Goal: Task Accomplishment & Management: Use online tool/utility

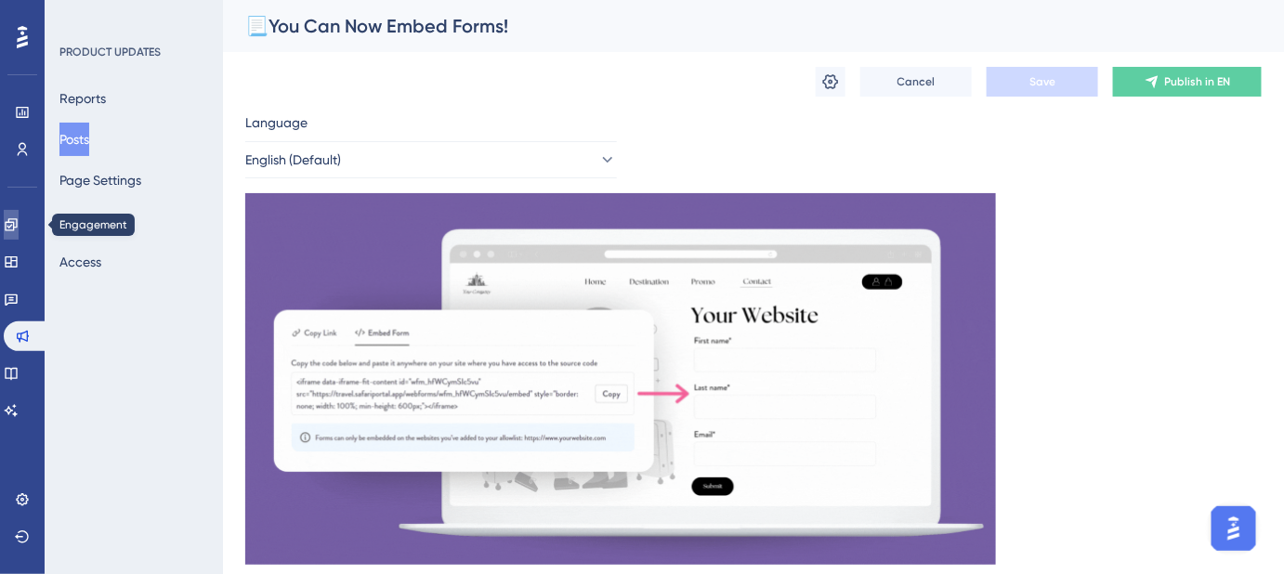
click at [17, 224] on icon at bounding box center [11, 224] width 12 height 12
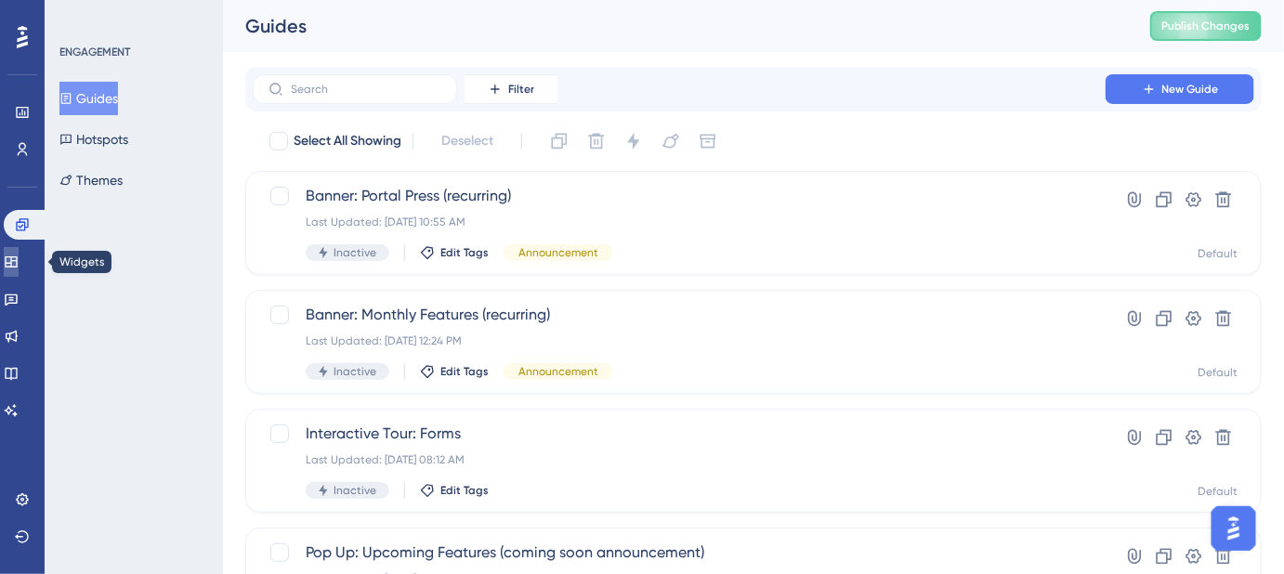
click at [17, 259] on icon at bounding box center [11, 261] width 12 height 11
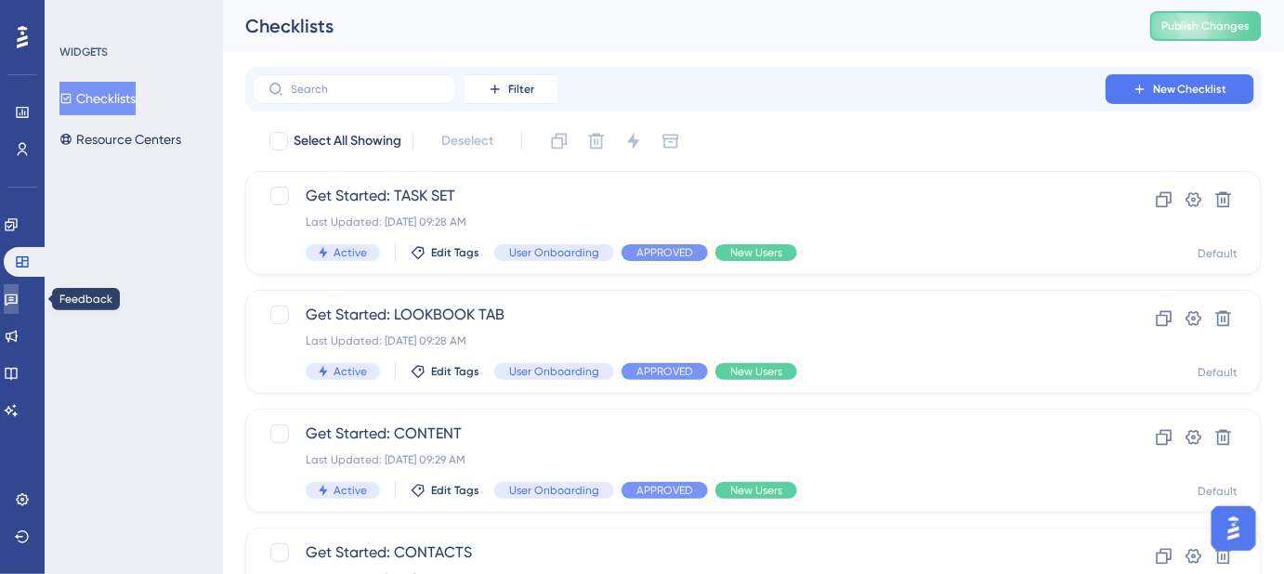
click at [19, 302] on icon at bounding box center [11, 299] width 15 height 15
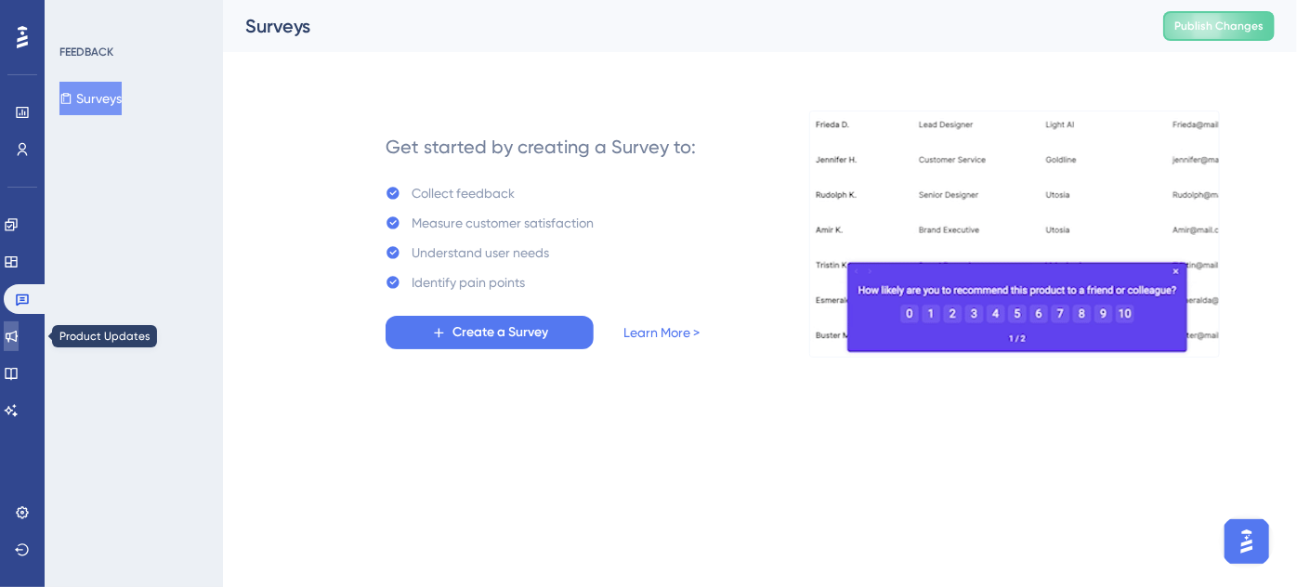
click at [15, 331] on icon at bounding box center [11, 336] width 15 height 15
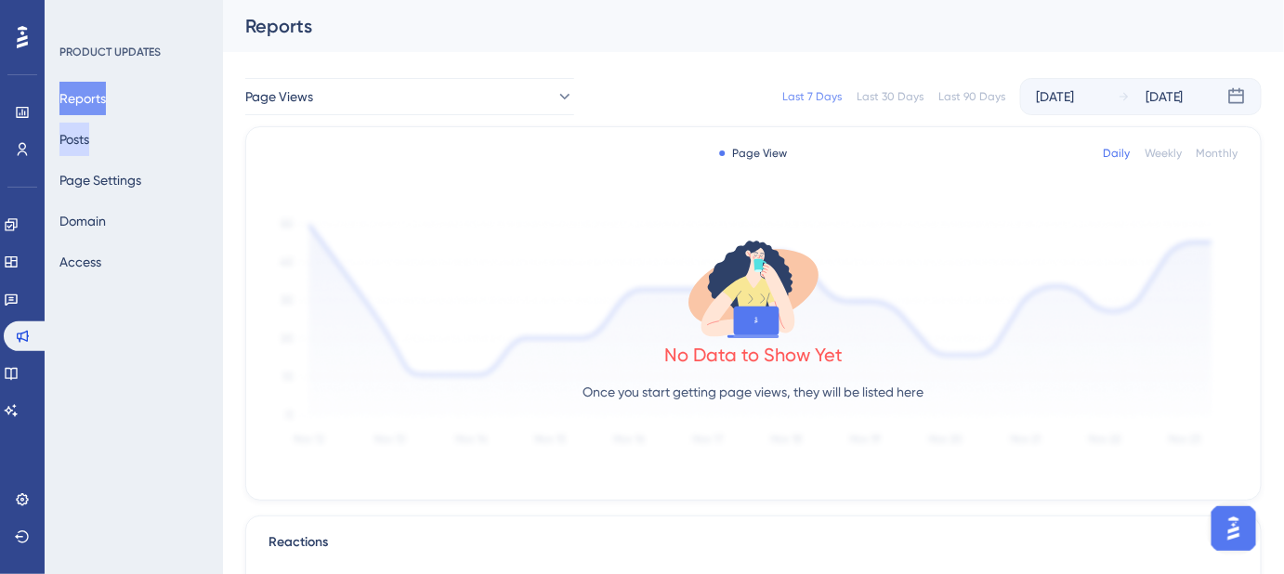
click at [89, 137] on button "Posts" at bounding box center [74, 139] width 30 height 33
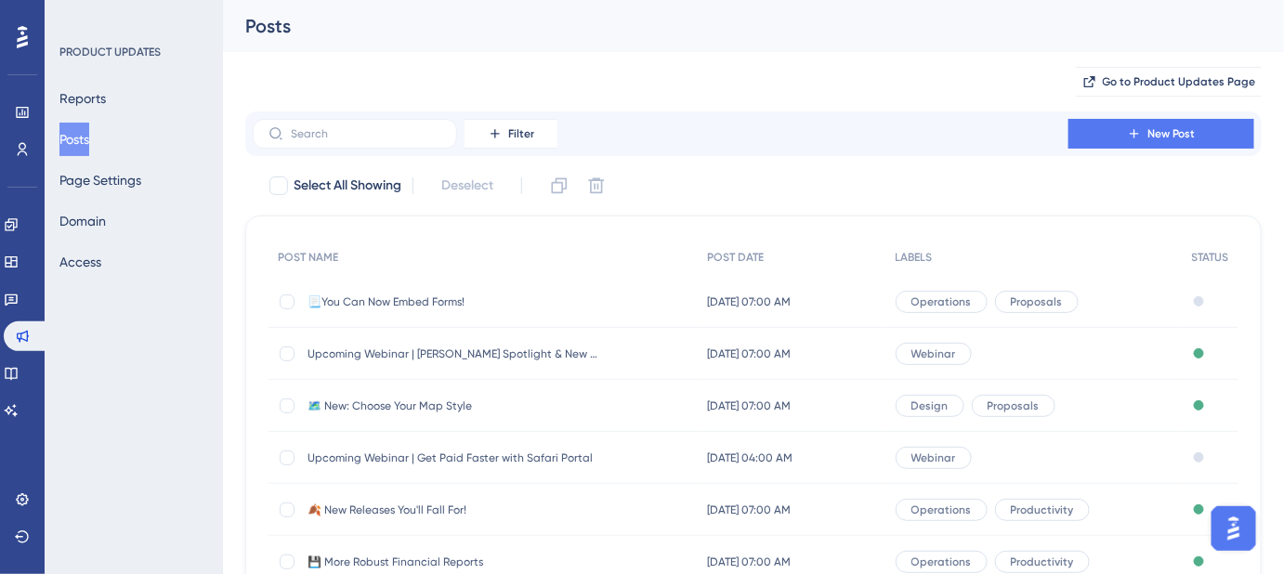
click at [433, 351] on span "Upcoming Webinar | [PERSON_NAME] Spotlight & New Map Styles" at bounding box center [455, 353] width 297 height 15
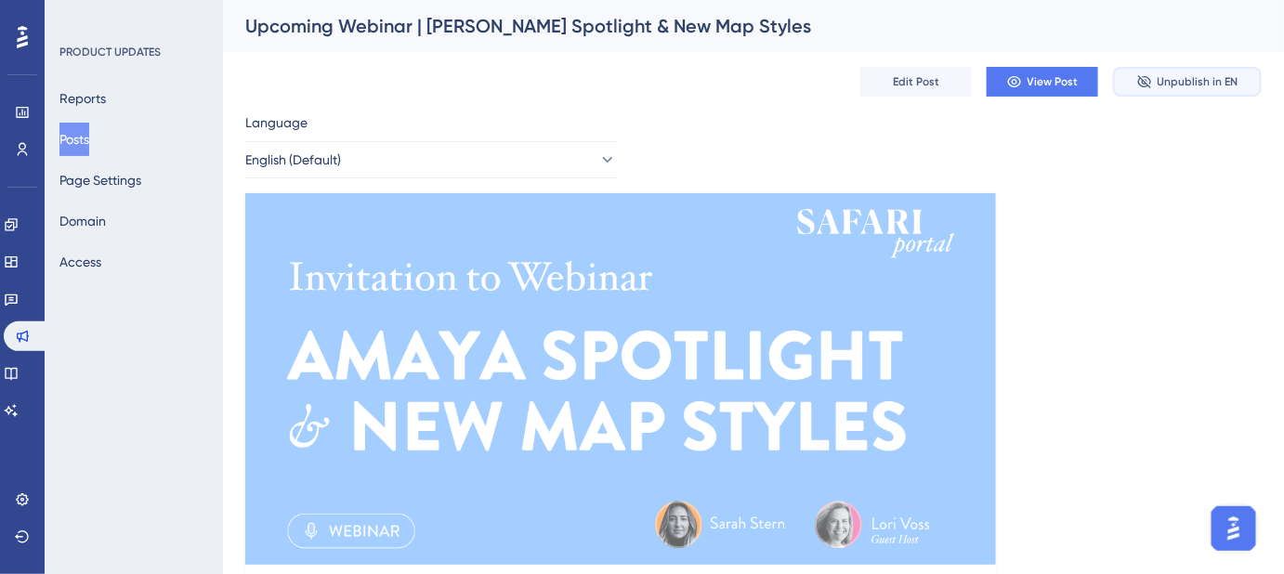
click at [1174, 91] on button "Unpublish in EN" at bounding box center [1187, 82] width 149 height 30
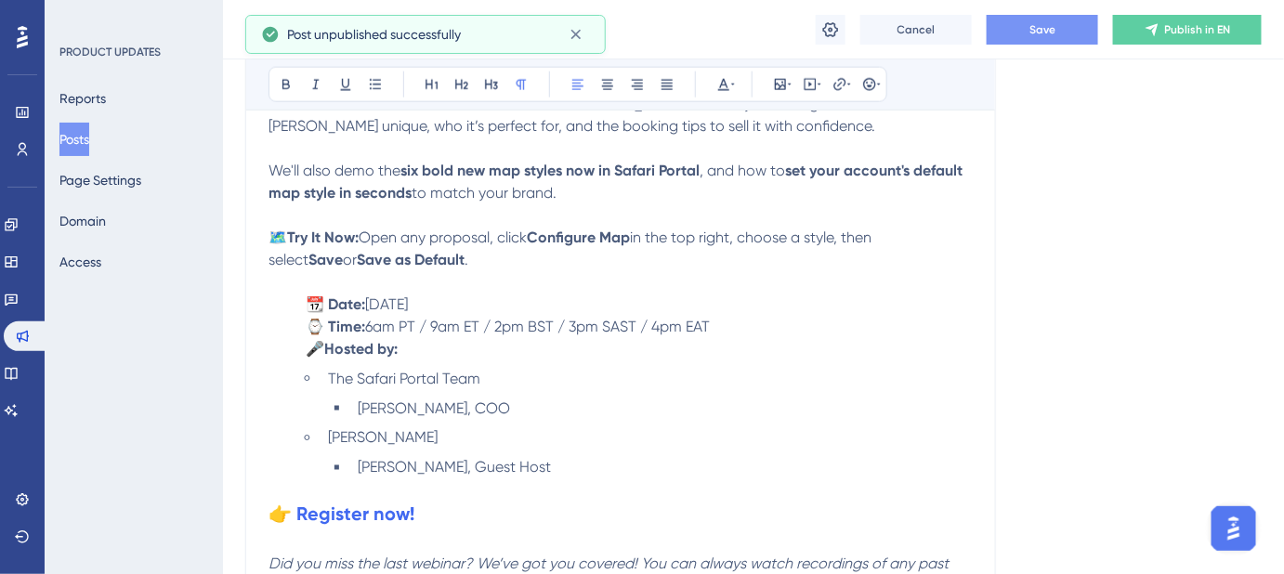
scroll to position [656, 0]
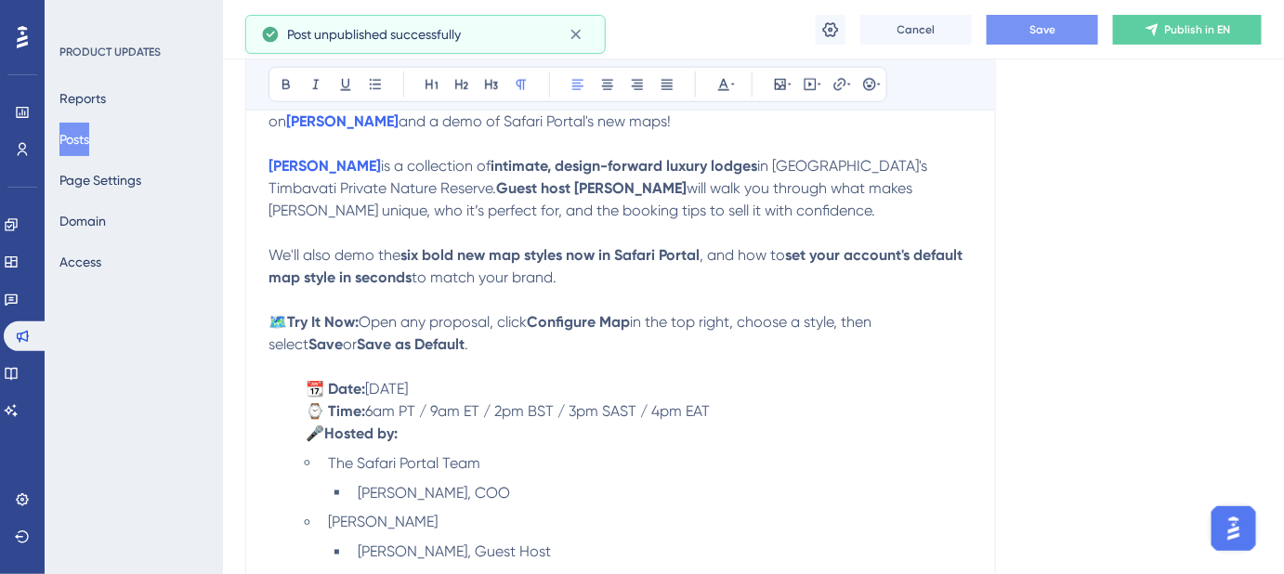
click at [1051, 28] on span "Save" at bounding box center [1042, 29] width 26 height 15
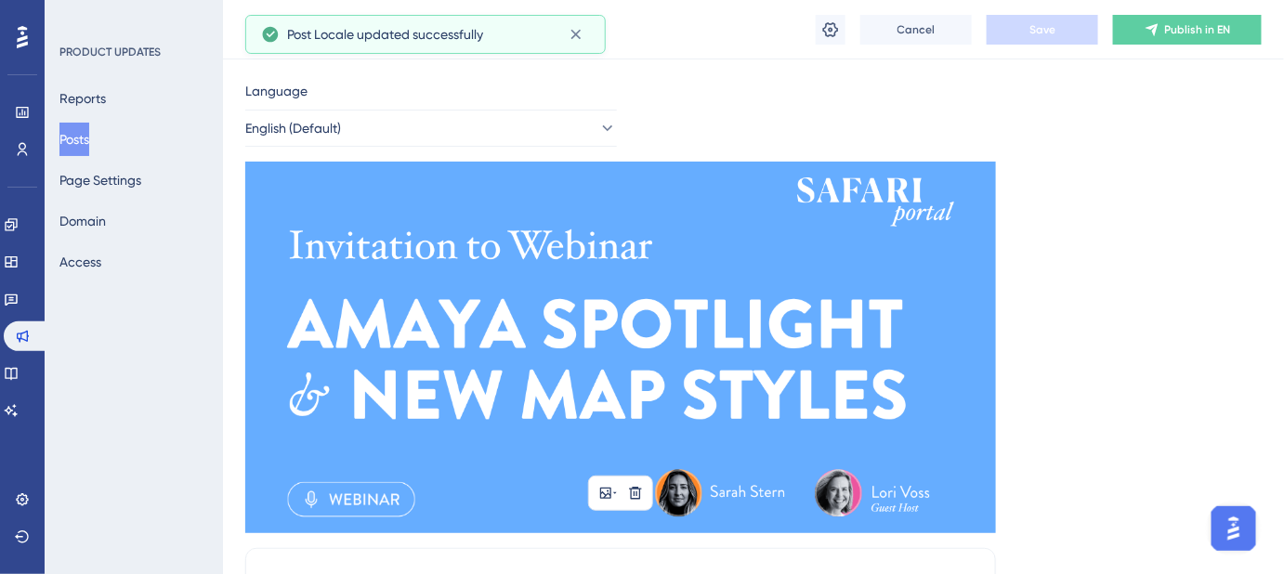
scroll to position [0, 0]
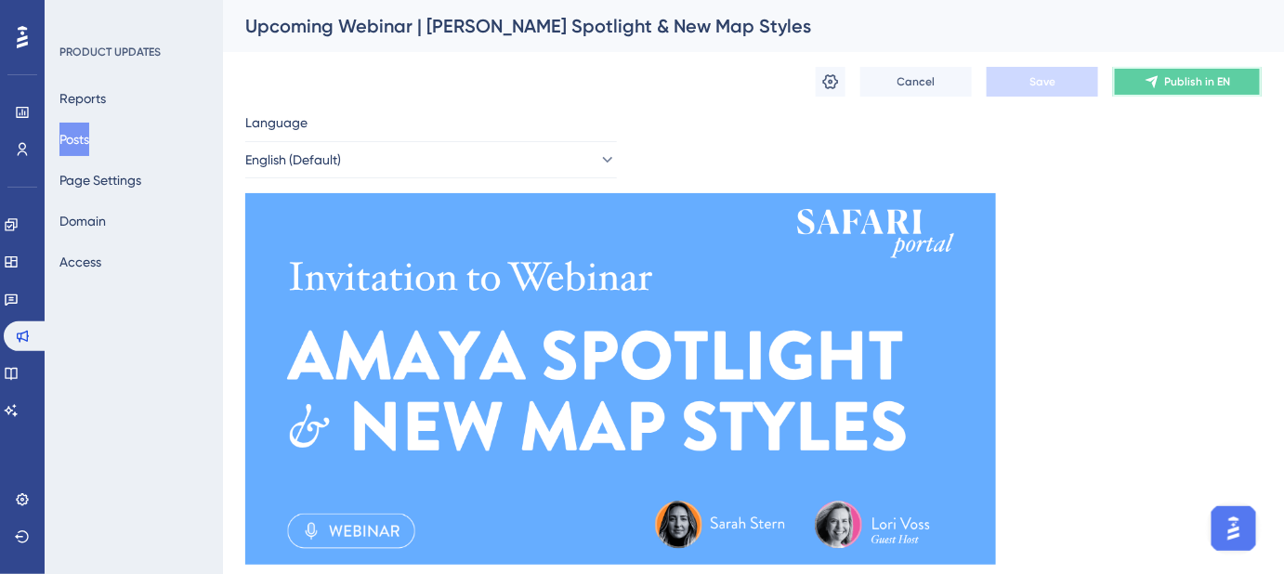
drag, startPoint x: 1167, startPoint y: 84, endPoint x: 1122, endPoint y: 307, distance: 227.4
click at [1211, 80] on span "Publish in EN" at bounding box center [1198, 81] width 66 height 15
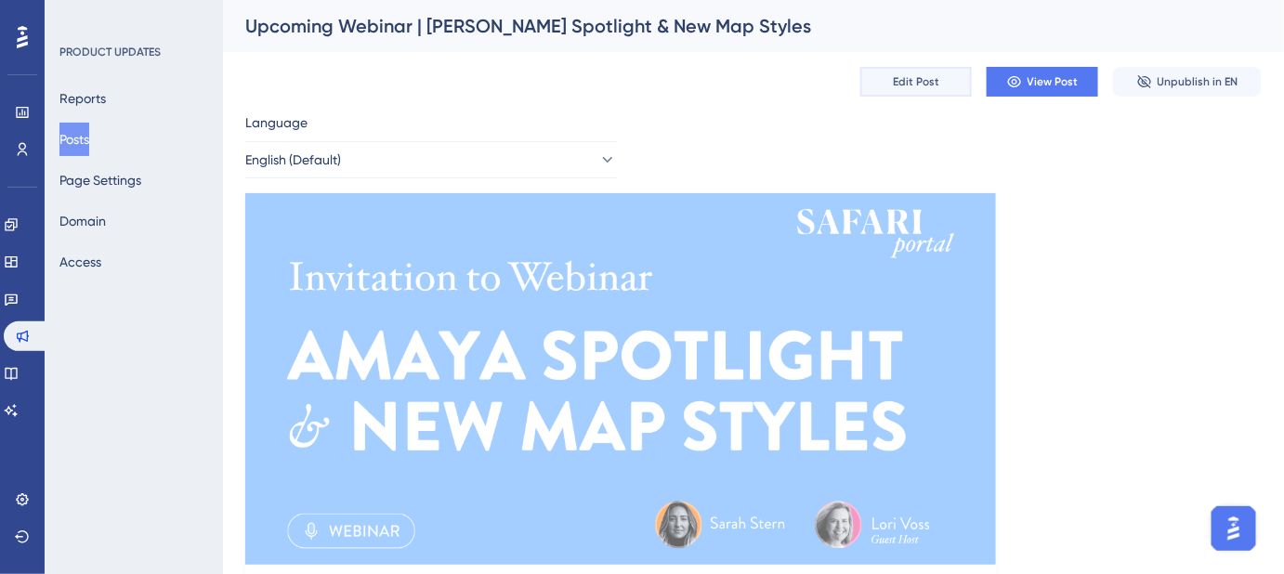
click at [921, 77] on span "Edit Post" at bounding box center [916, 81] width 46 height 15
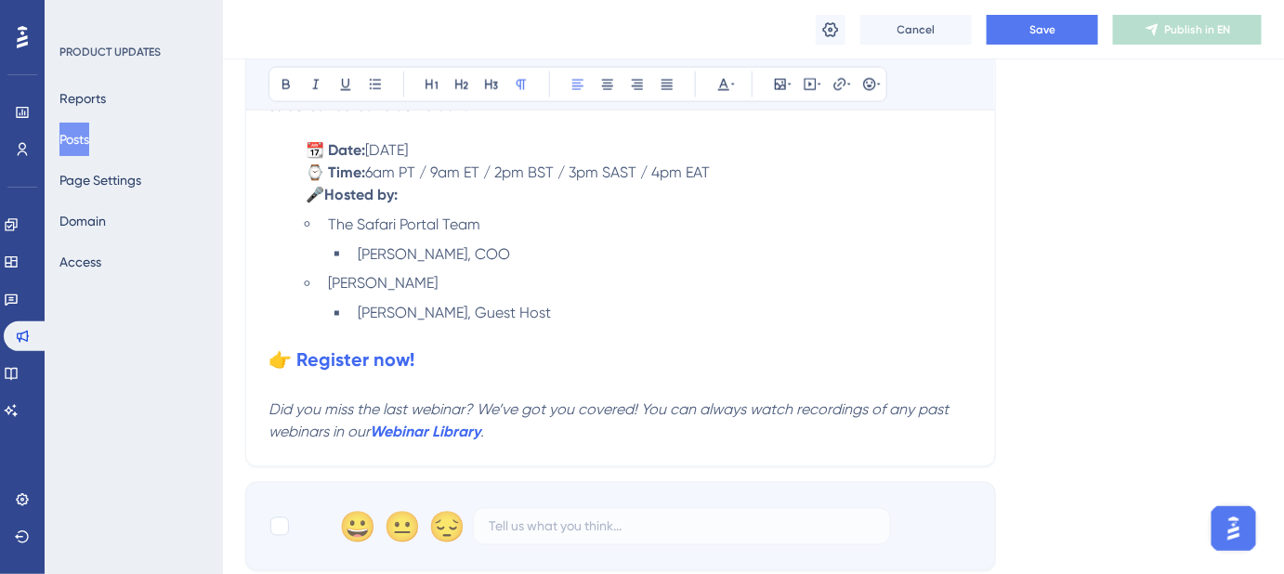
scroll to position [402, 0]
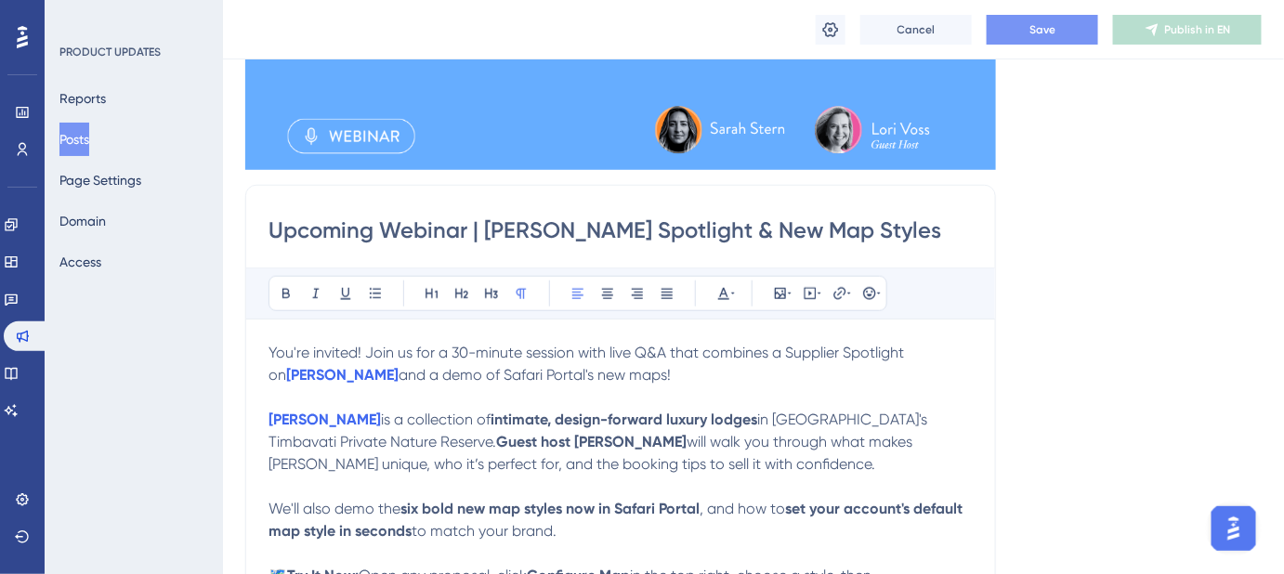
click at [1051, 33] on span "Save" at bounding box center [1042, 29] width 26 height 15
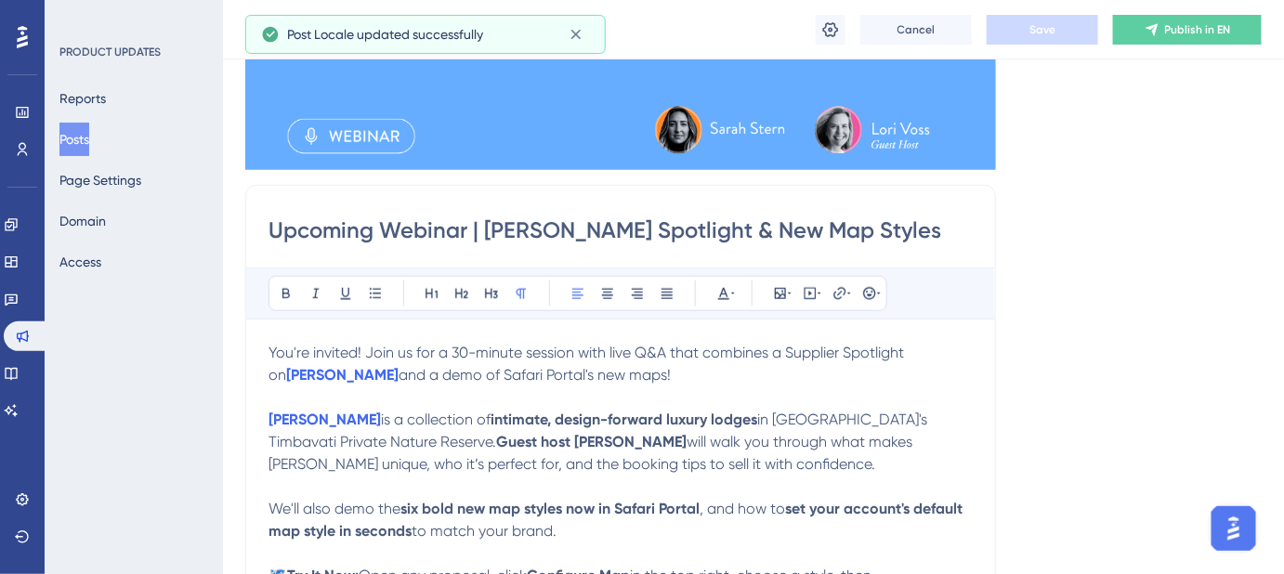
click at [89, 137] on button "Posts" at bounding box center [74, 139] width 30 height 33
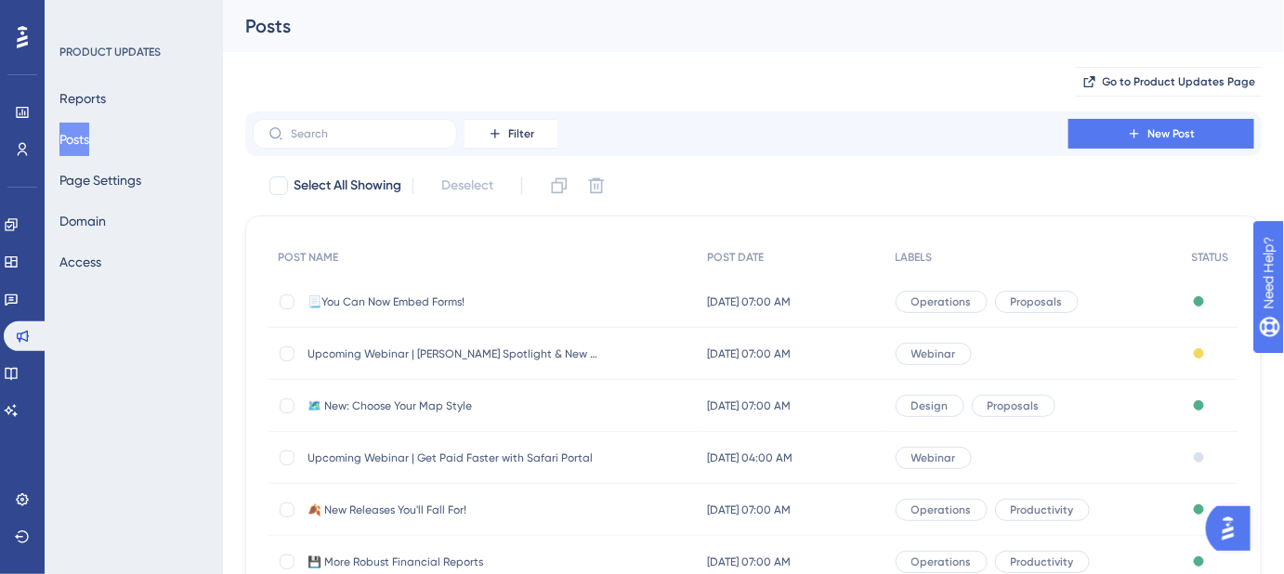
click at [571, 349] on span "Upcoming Webinar | [PERSON_NAME] Spotlight & New Map Styles" at bounding box center [455, 353] width 297 height 15
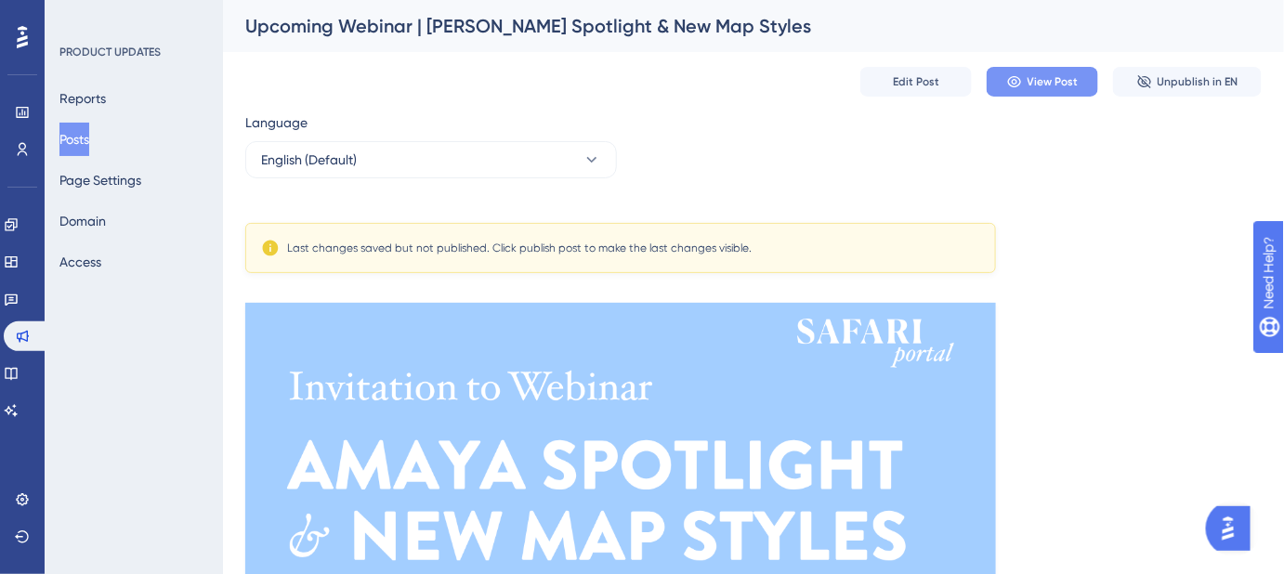
click at [1046, 83] on span "View Post" at bounding box center [1052, 81] width 51 height 15
click at [926, 80] on span "Edit Post" at bounding box center [916, 81] width 46 height 15
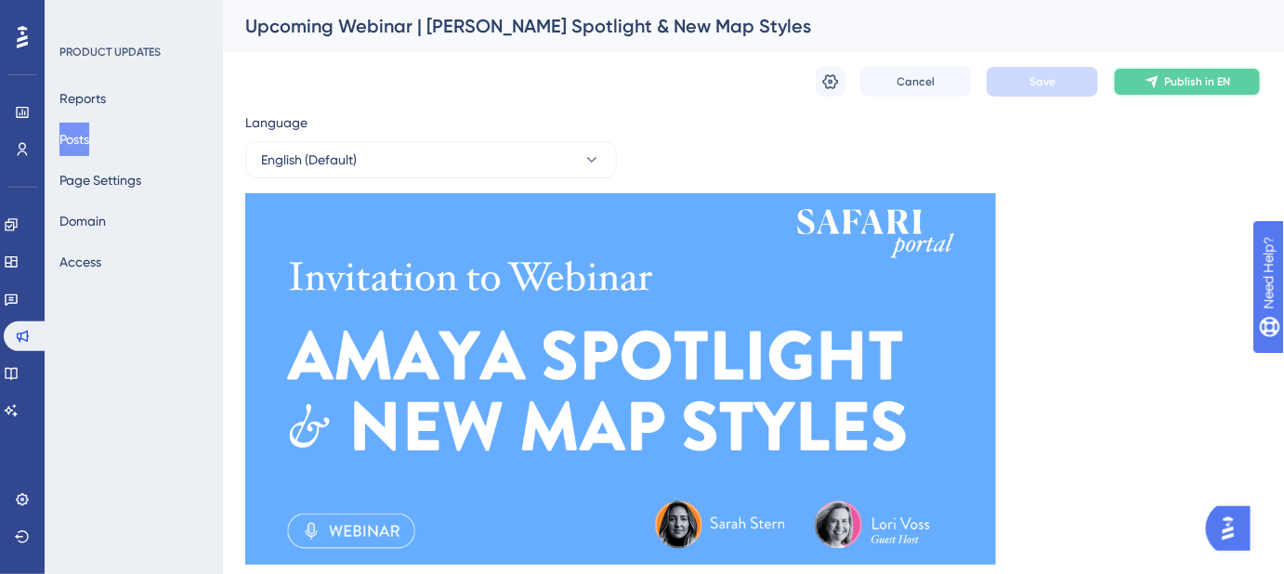
click at [1175, 81] on span "Publish in EN" at bounding box center [1198, 81] width 66 height 15
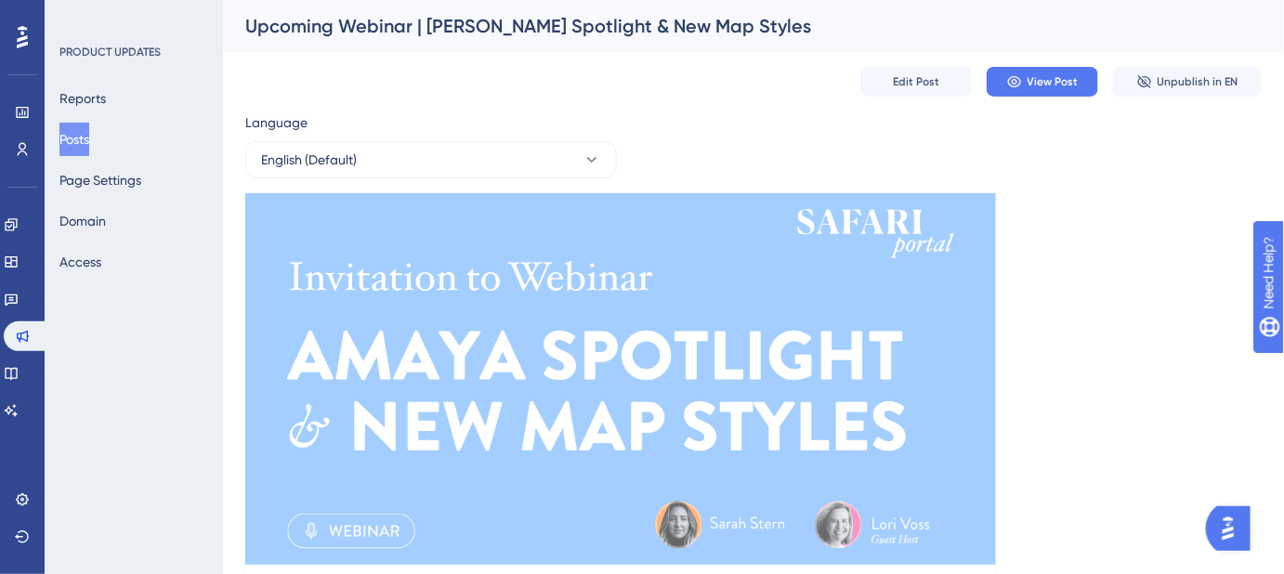
click at [89, 131] on button "Posts" at bounding box center [74, 139] width 30 height 33
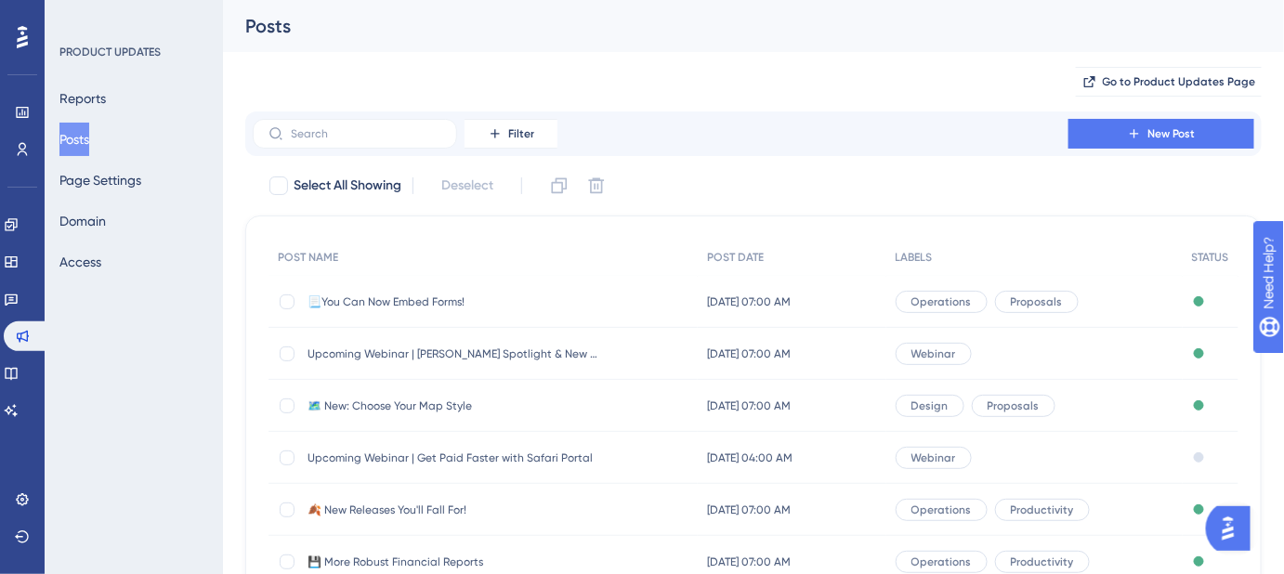
click at [442, 294] on span "📃You Can Now Embed Forms!" at bounding box center [455, 301] width 297 height 15
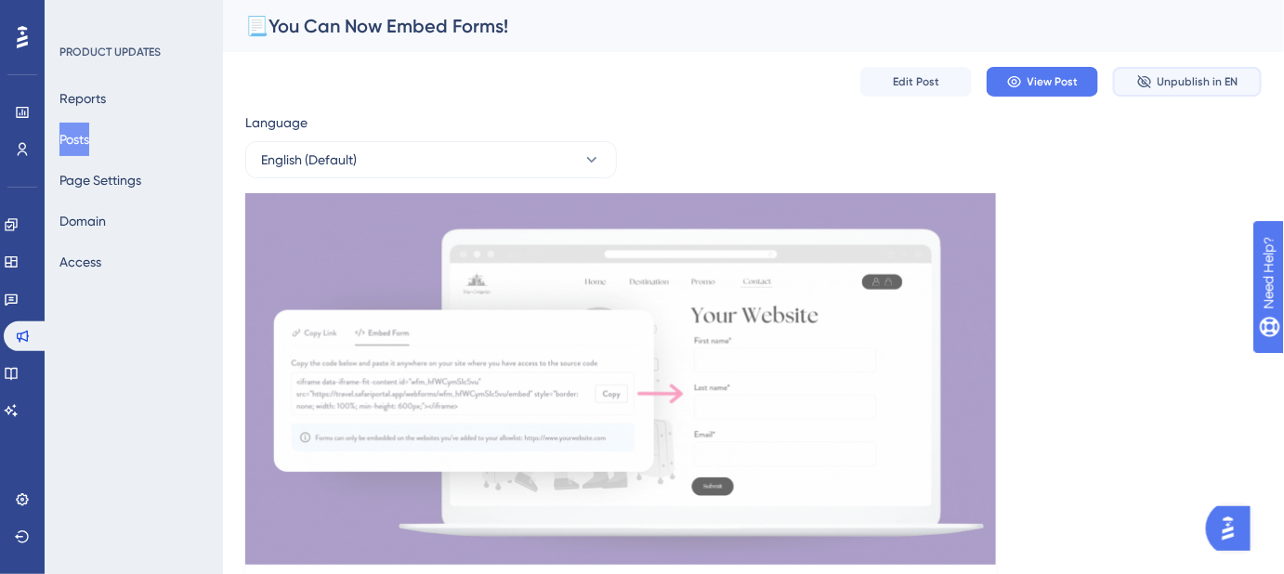
click at [1157, 82] on button "Unpublish in EN" at bounding box center [1187, 82] width 149 height 30
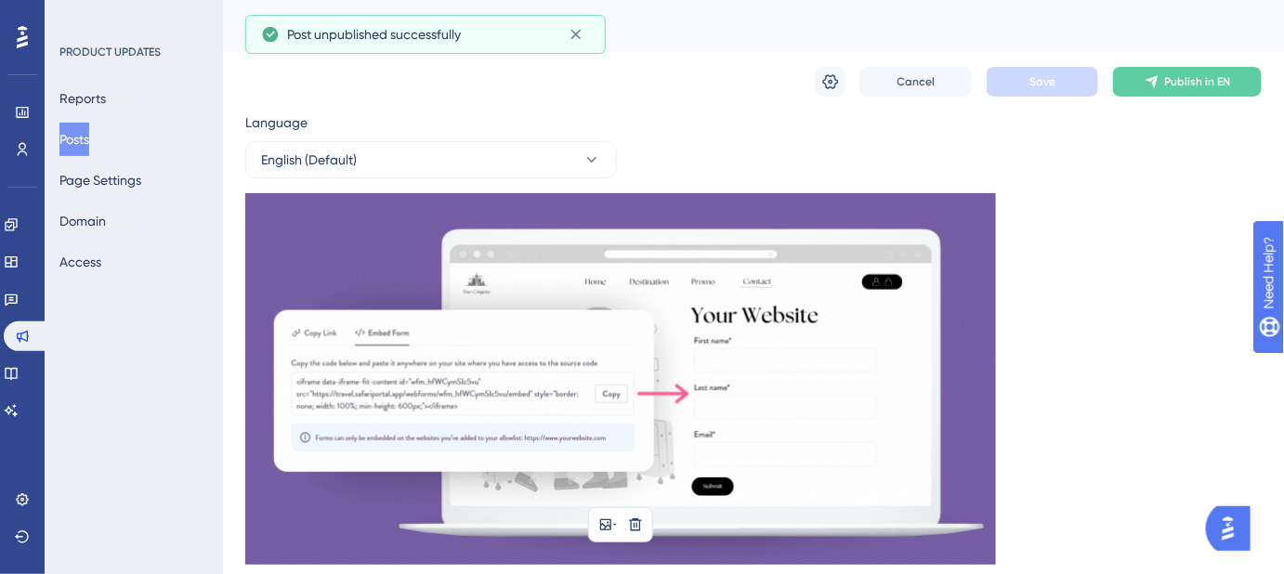
scroll to position [235, 0]
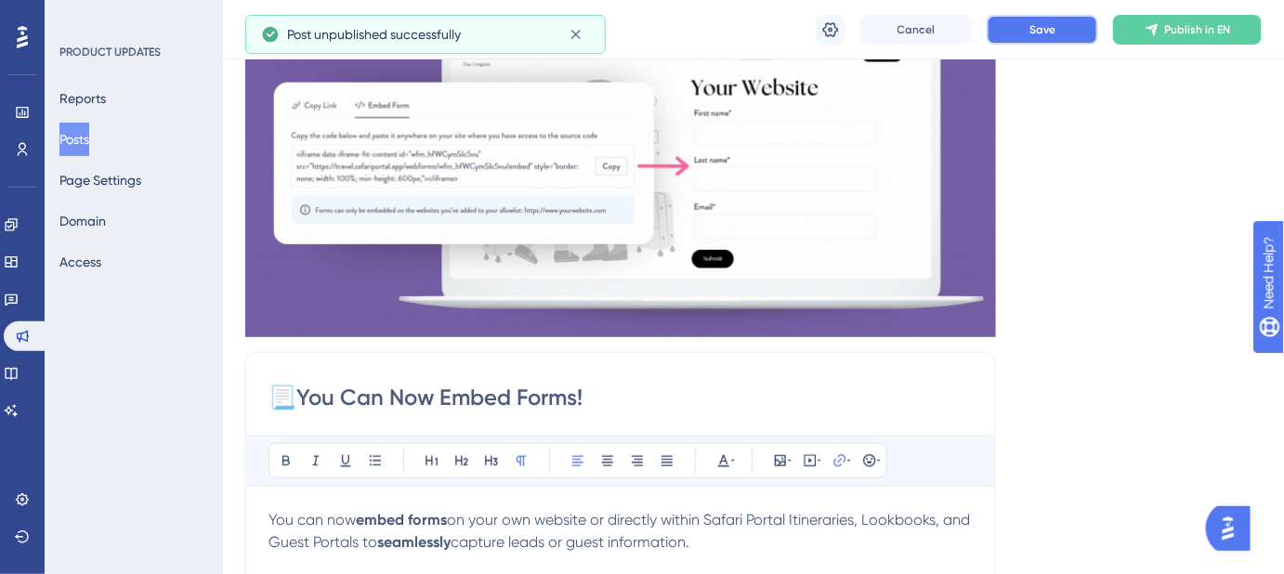
click at [1048, 33] on span "Save" at bounding box center [1042, 29] width 26 height 15
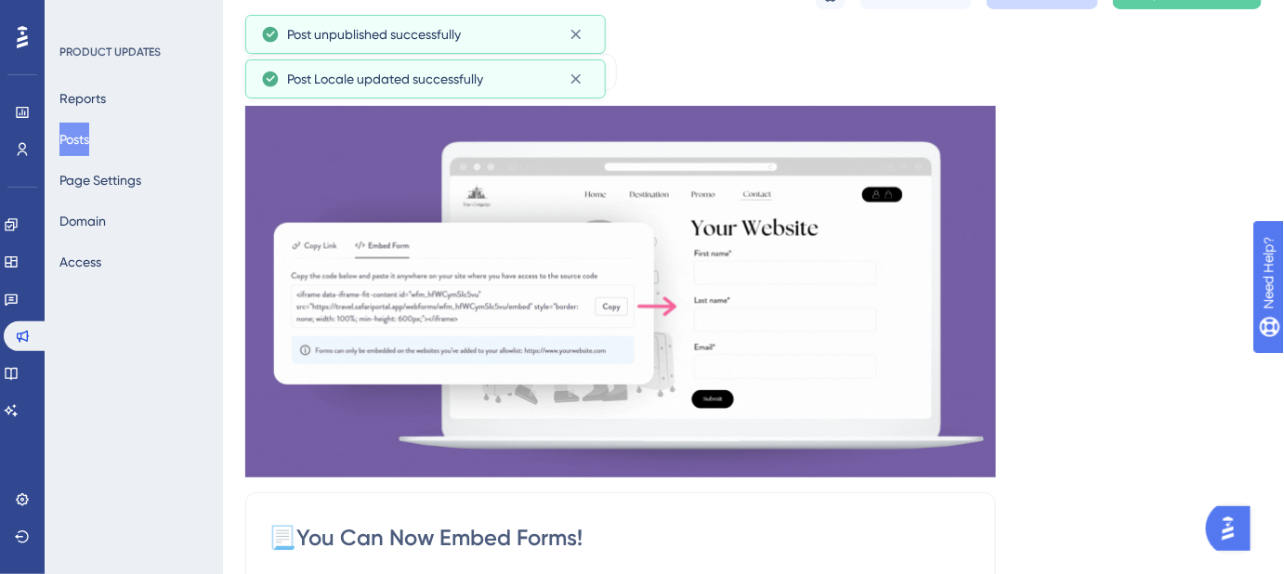
scroll to position [0, 0]
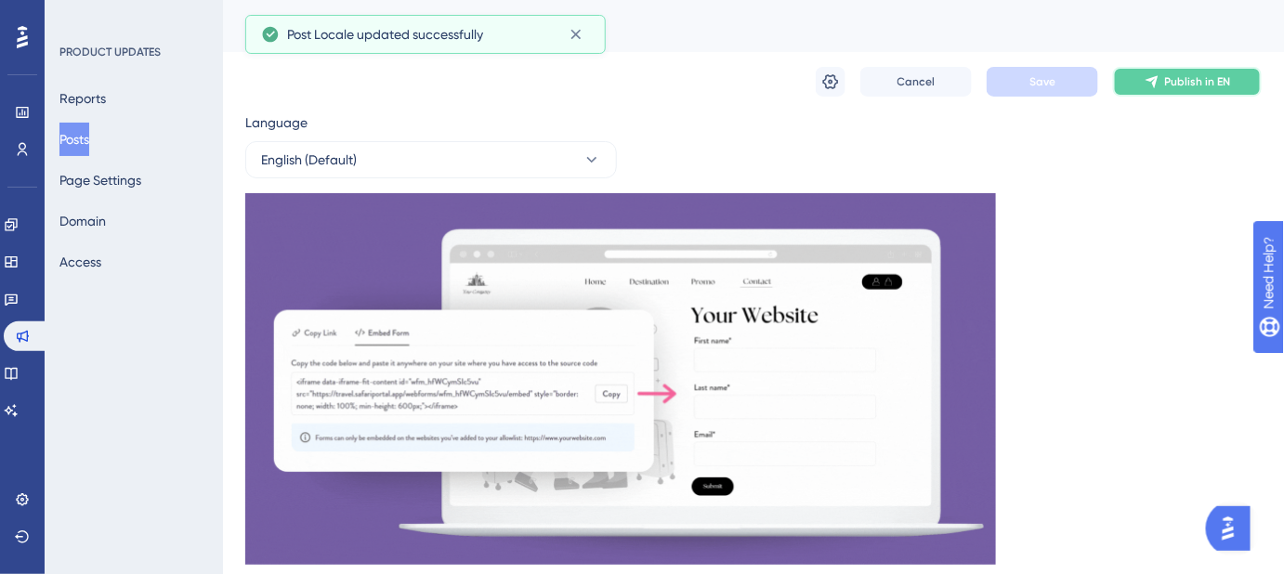
click at [1206, 83] on span "Publish in EN" at bounding box center [1198, 81] width 66 height 15
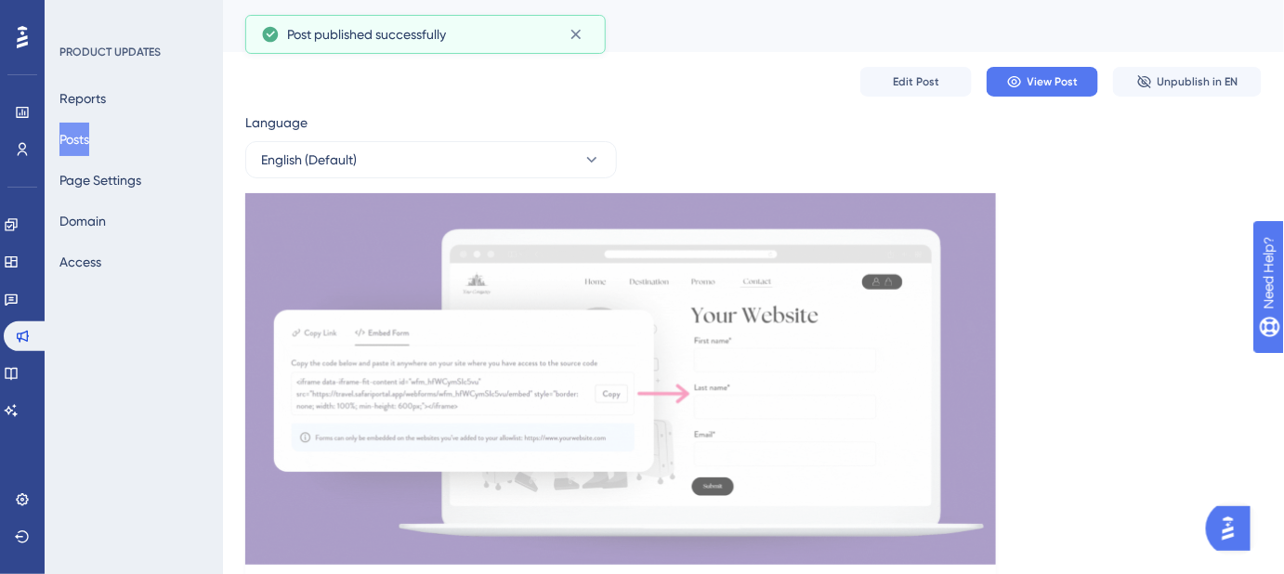
click at [89, 133] on button "Posts" at bounding box center [74, 139] width 30 height 33
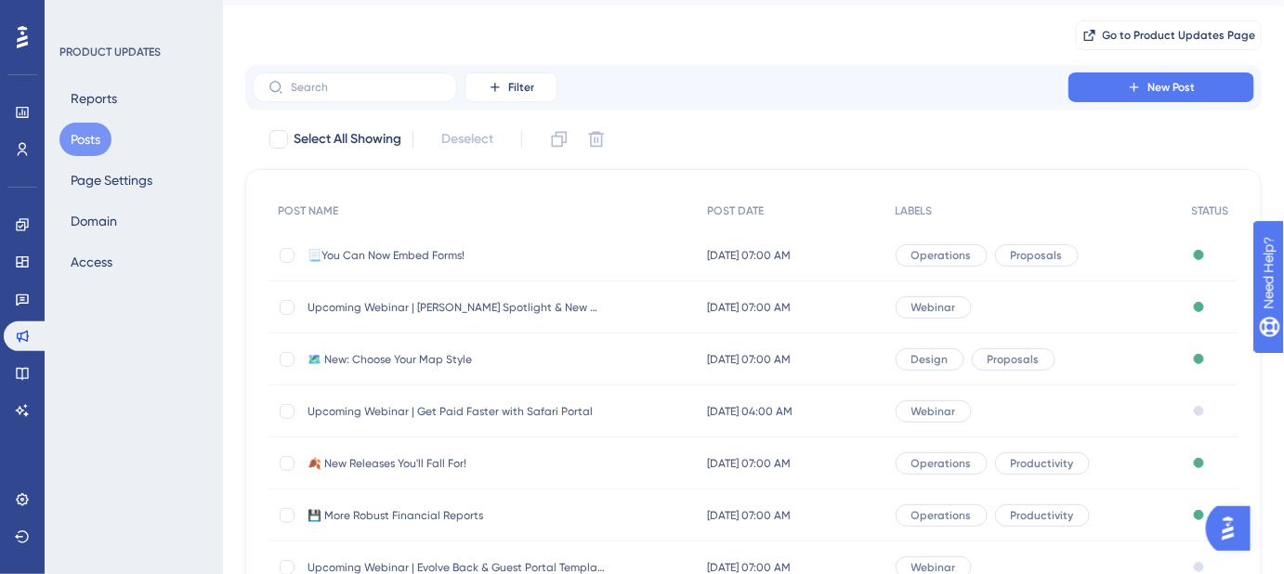
scroll to position [84, 0]
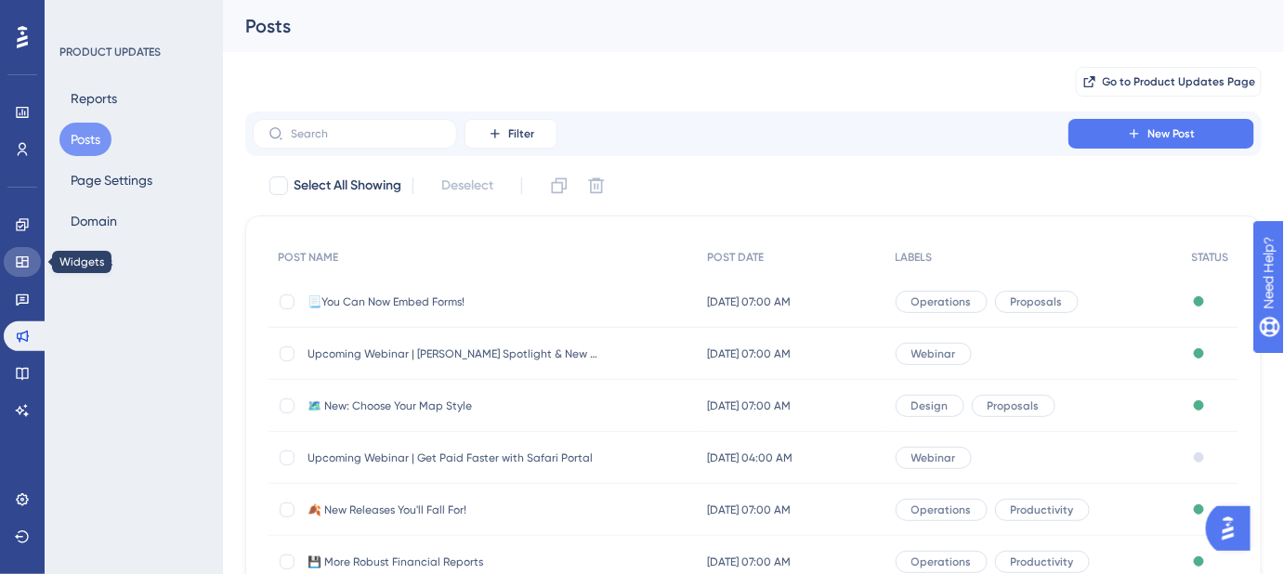
click at [16, 261] on icon at bounding box center [22, 261] width 12 height 11
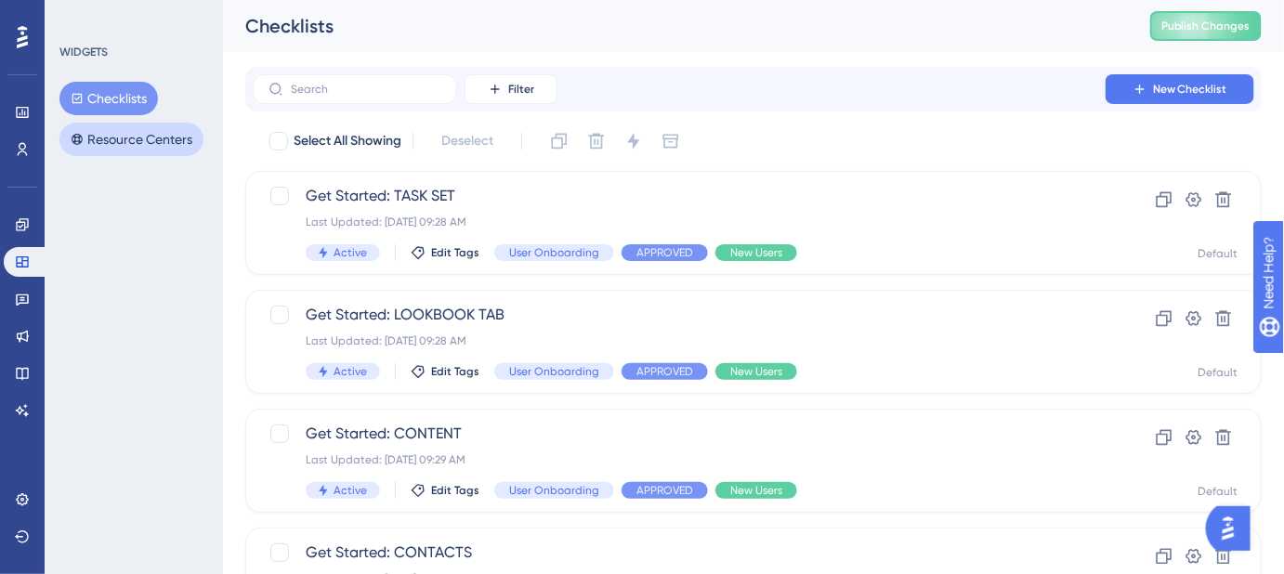
click at [125, 143] on button "Resource Centers" at bounding box center [131, 139] width 144 height 33
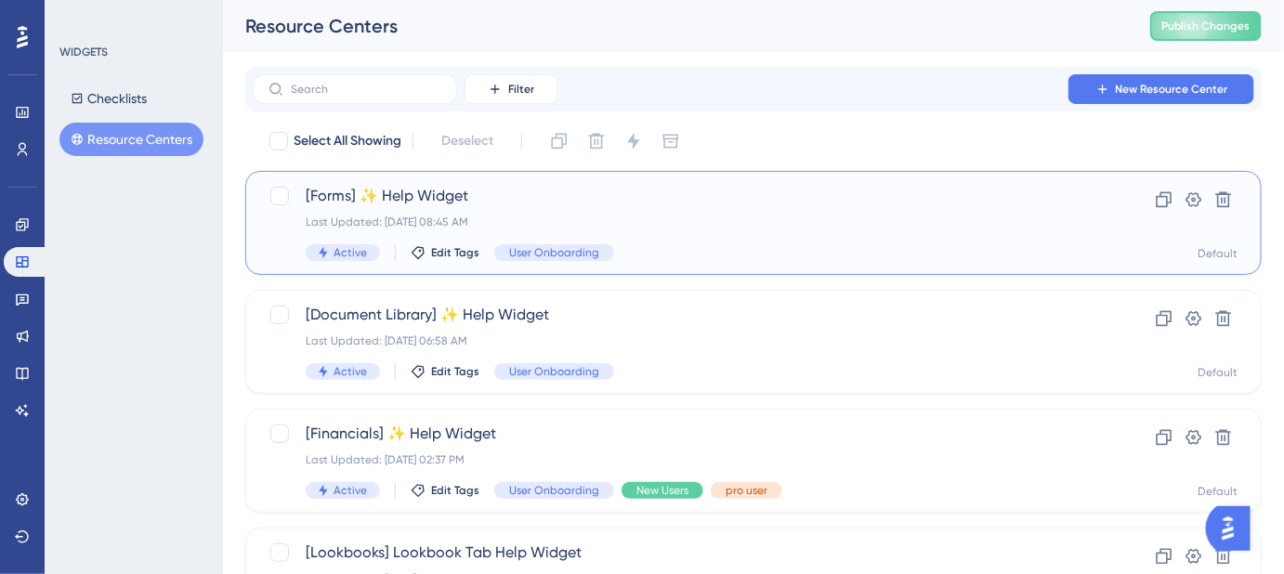
click at [517, 200] on span "[Forms] ✨ Help Widget" at bounding box center [679, 196] width 747 height 22
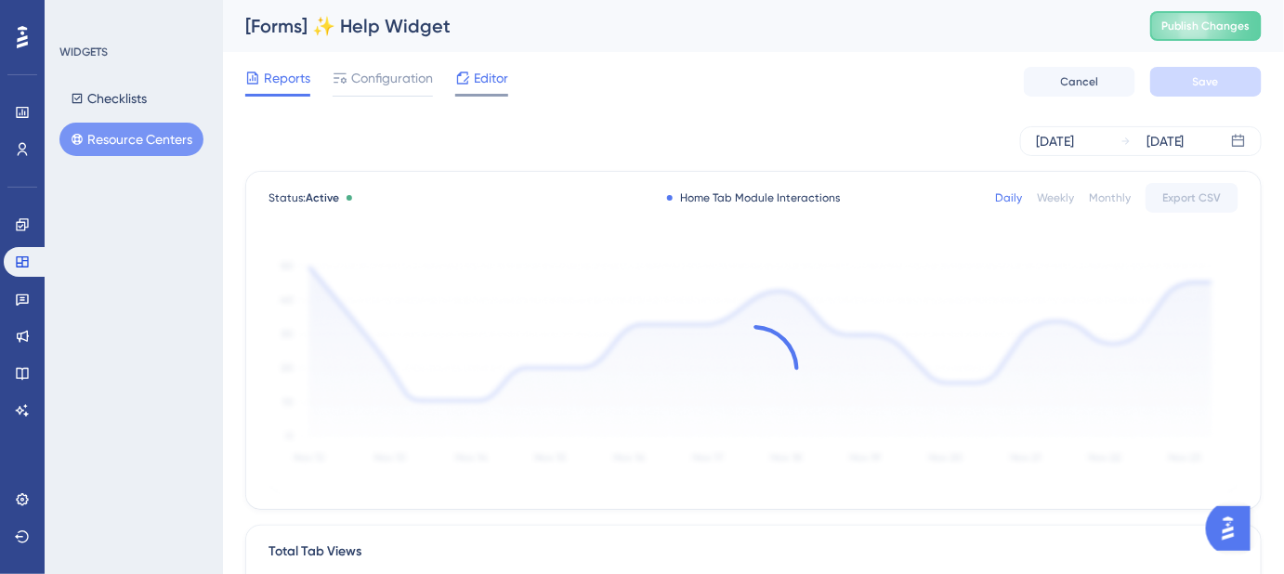
click at [485, 85] on span "Editor" at bounding box center [491, 78] width 34 height 22
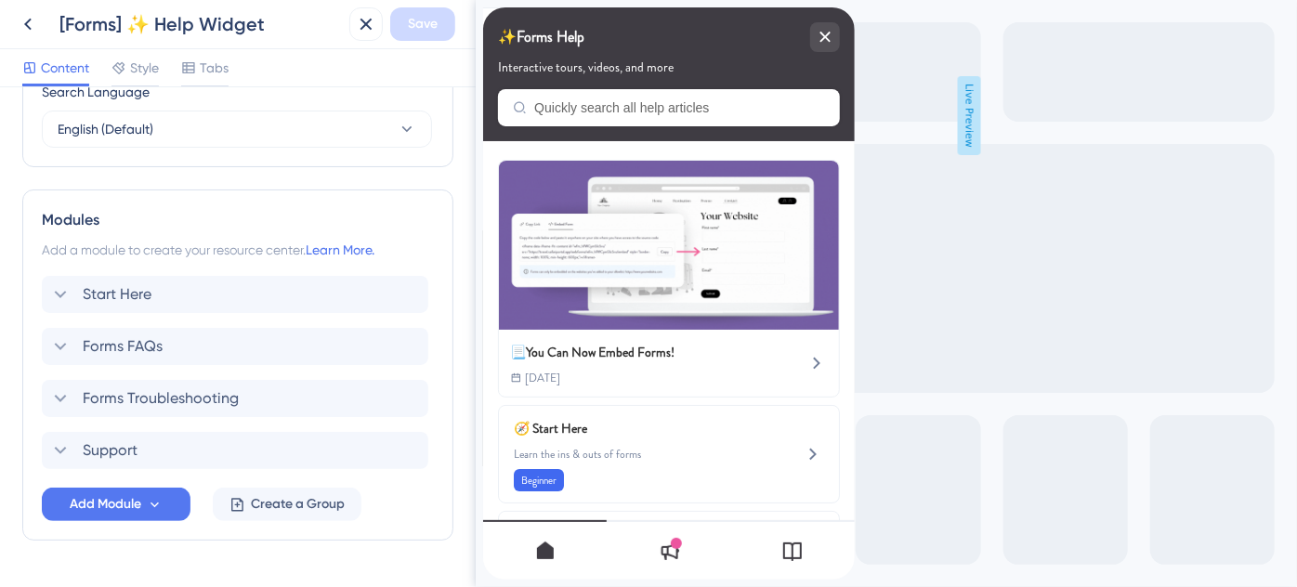
scroll to position [808, 0]
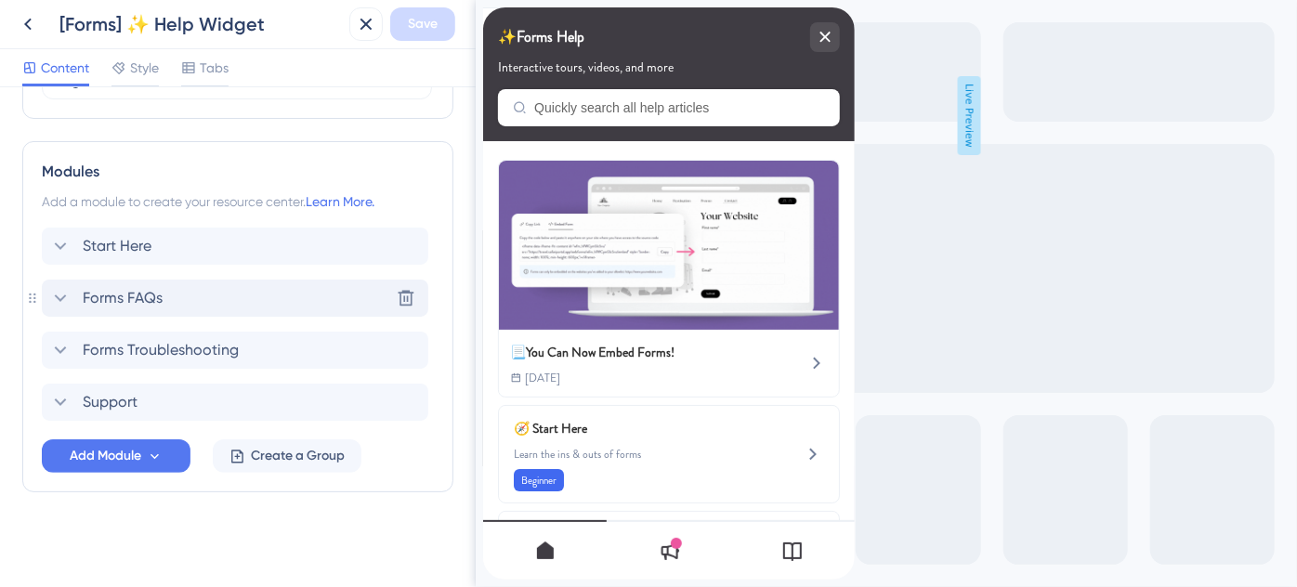
click at [178, 293] on div "Forms FAQs Delete" at bounding box center [235, 298] width 386 height 37
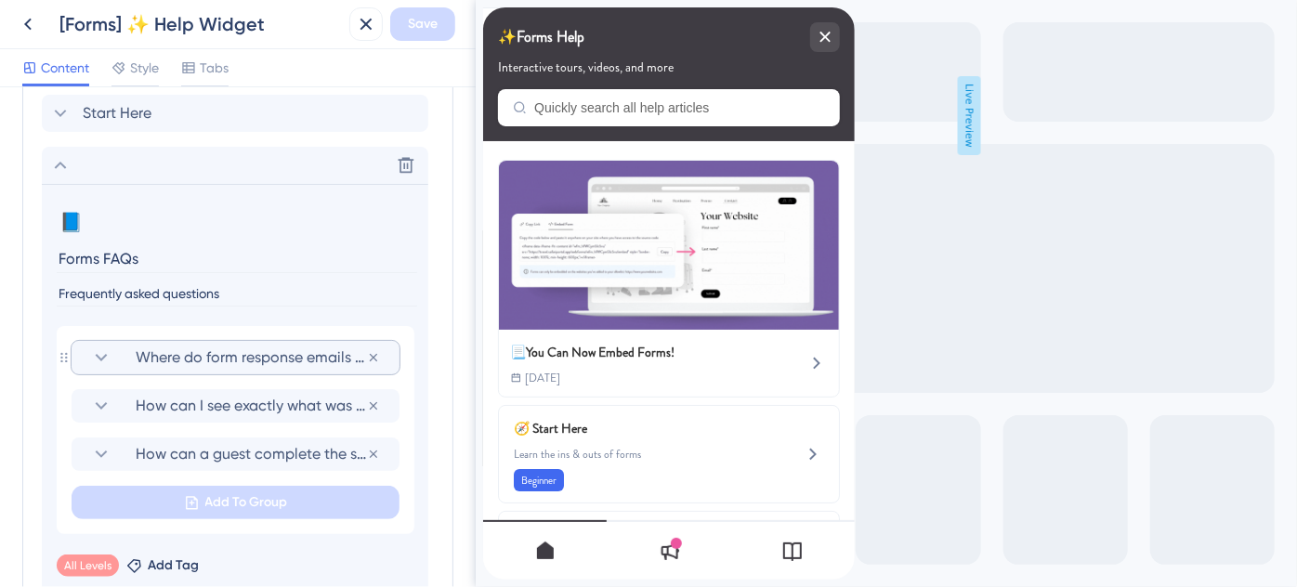
scroll to position [977, 0]
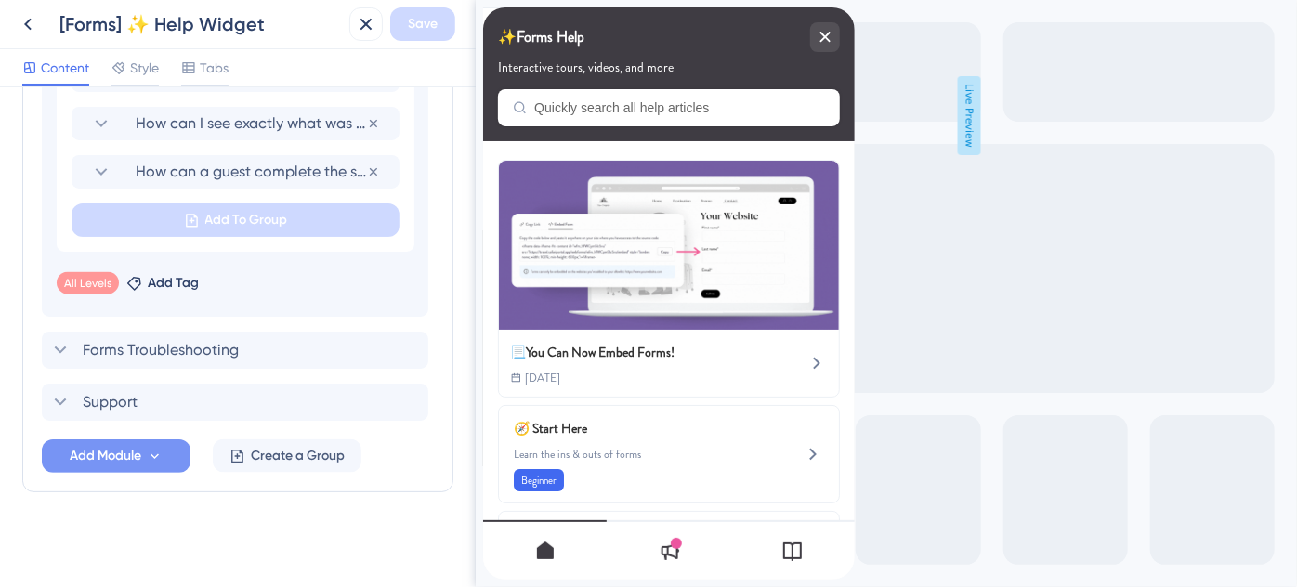
click at [130, 457] on span "Add Module" at bounding box center [106, 456] width 72 height 22
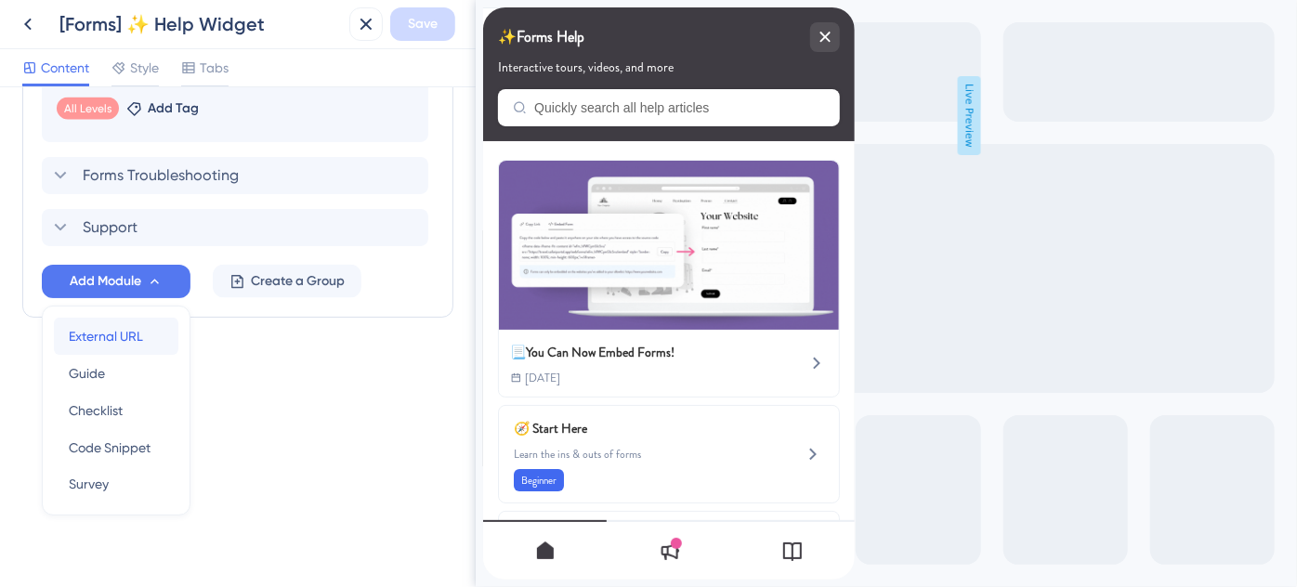
click at [124, 341] on span "External URL" at bounding box center [106, 336] width 74 height 22
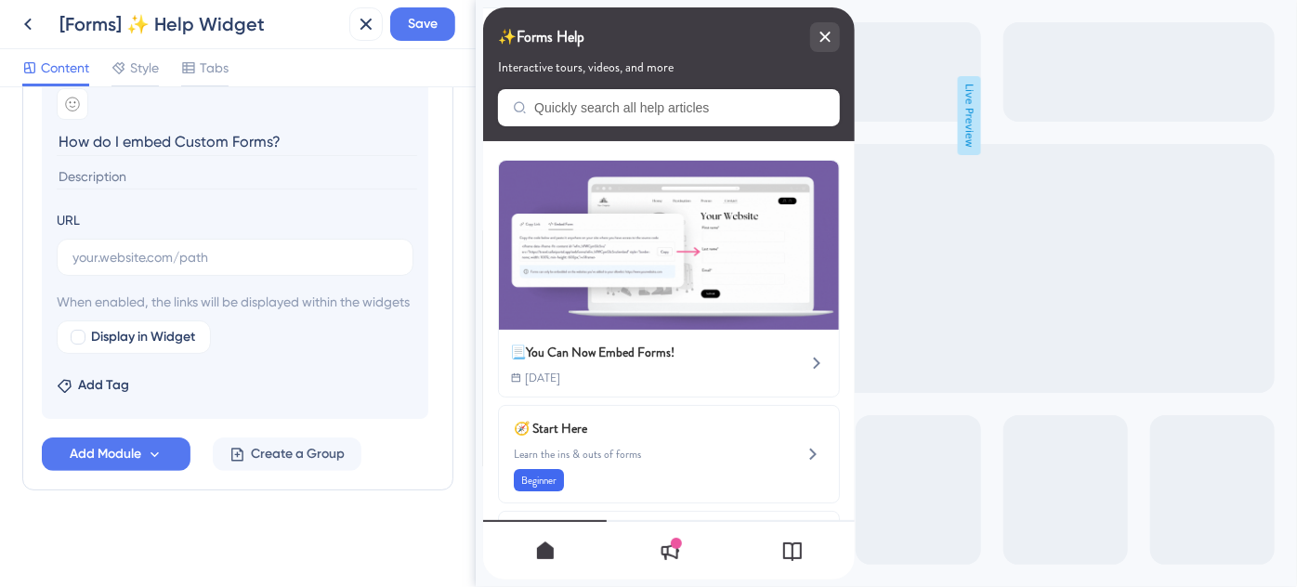
scroll to position [1151, 0]
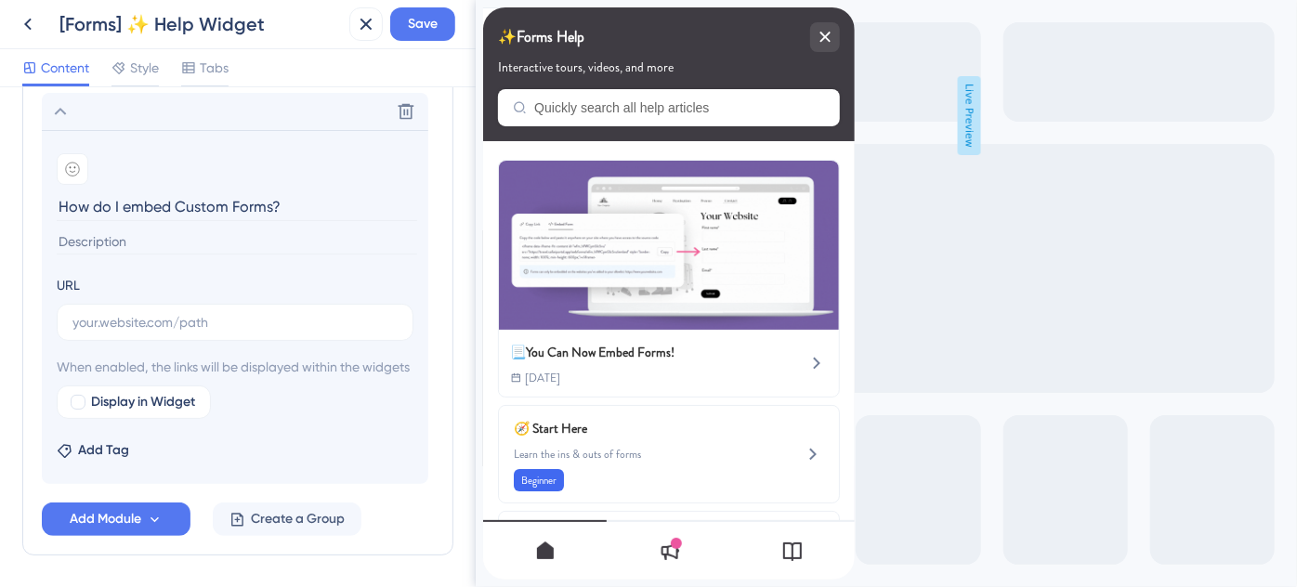
type input "How do I embed Custom Forms?"
click at [229, 321] on input "text" at bounding box center [234, 322] width 325 height 20
paste input "https://help.safariportal.app/en/articles/16618-how-do-i-embed-custom-forms"
type input "https://help.safariportal.app/en/articles/16618-how-do-i-embed-custom-forms"
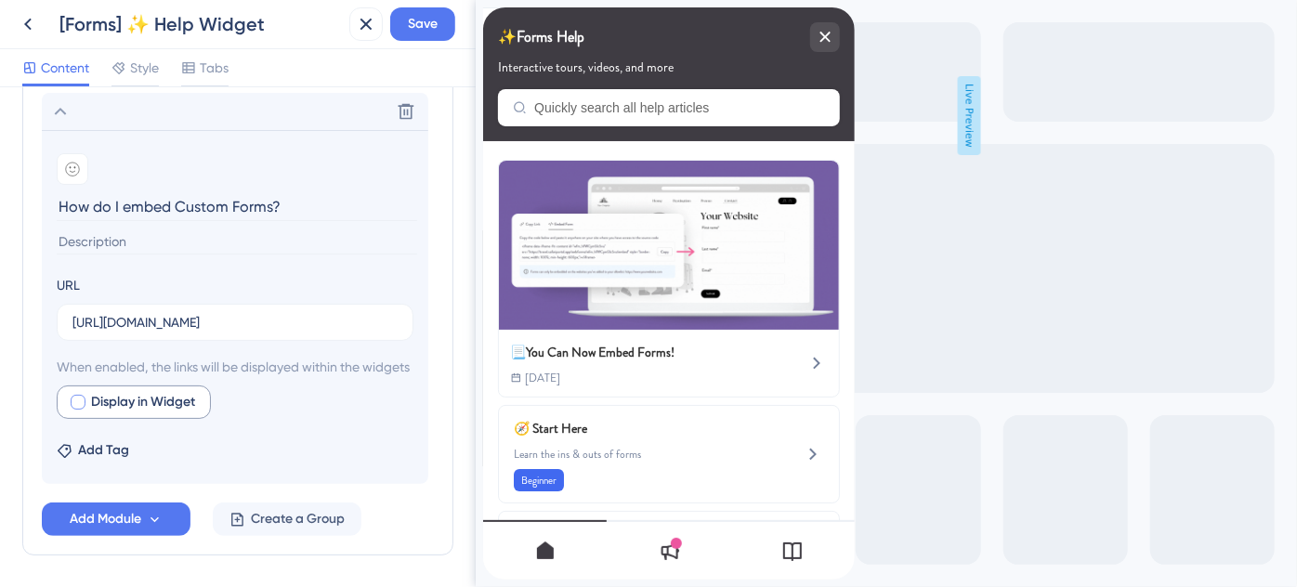
click at [79, 410] on div at bounding box center [78, 402] width 15 height 15
checkbox input "true"
click at [118, 530] on span "Add Module" at bounding box center [106, 519] width 72 height 22
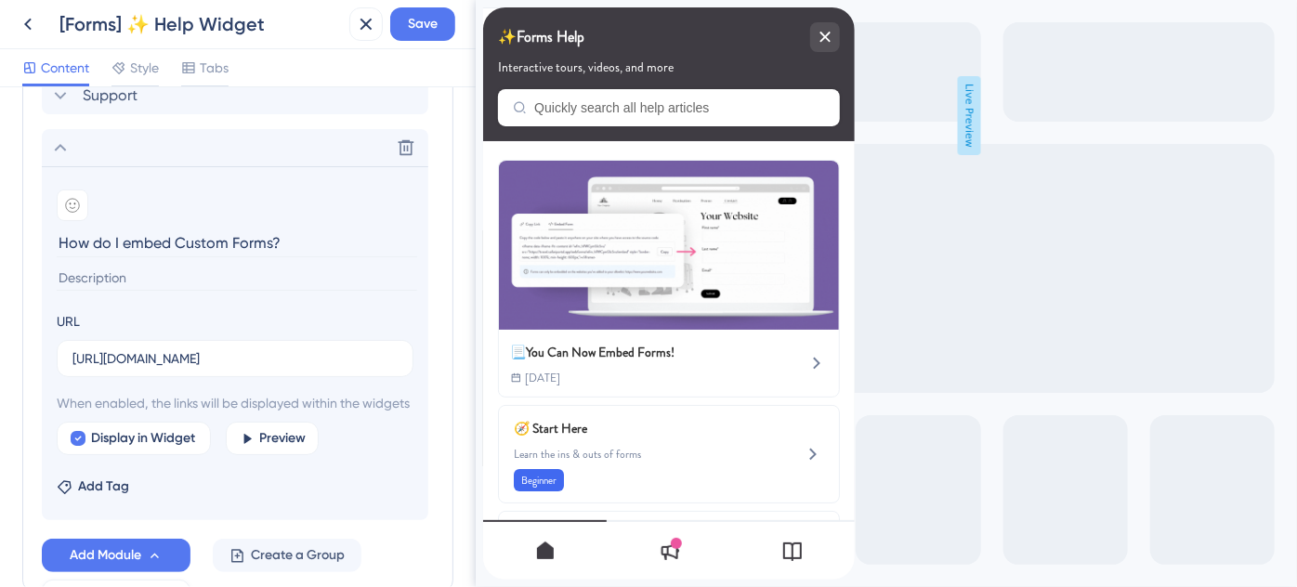
scroll to position [1073, 0]
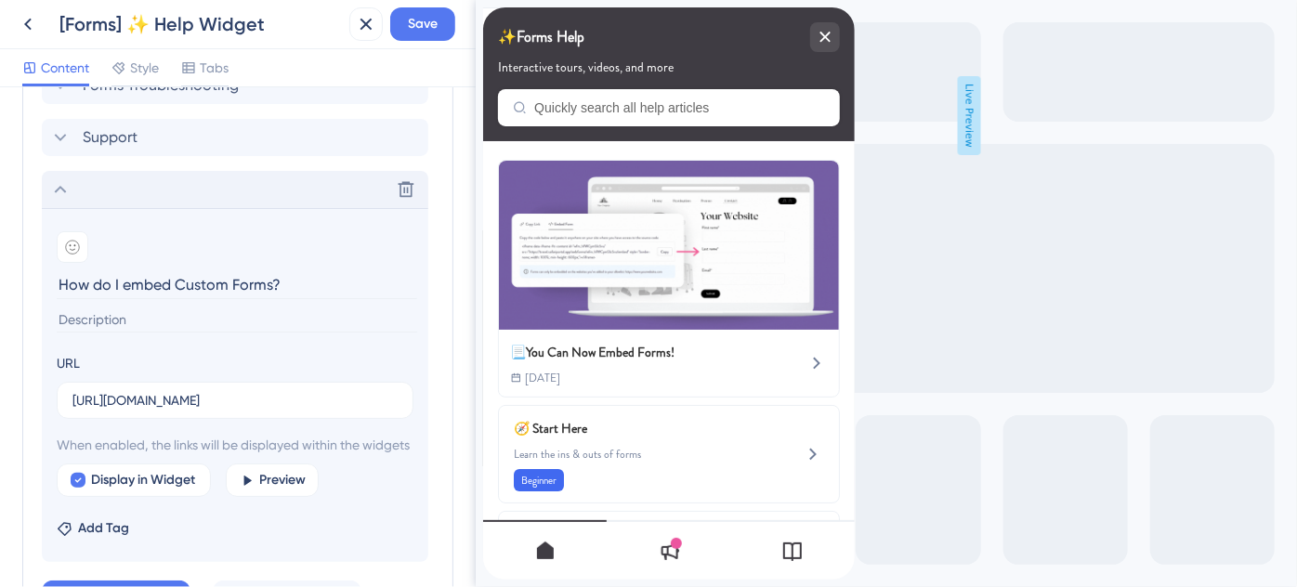
click at [63, 195] on icon at bounding box center [60, 189] width 22 height 22
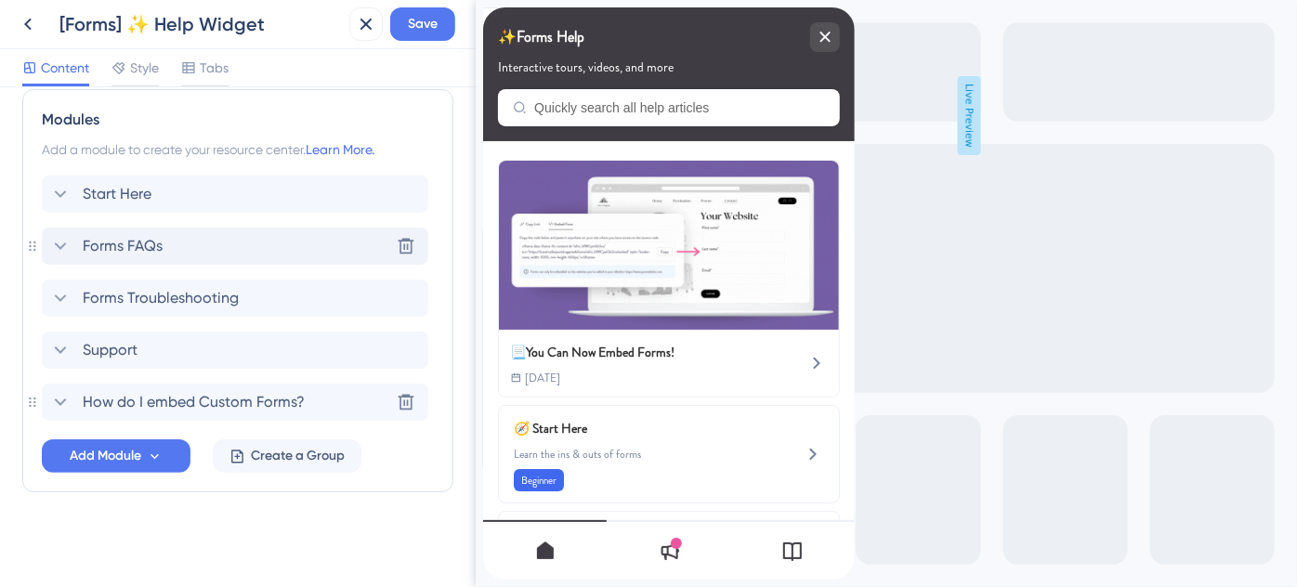
click at [138, 243] on span "Forms FAQs" at bounding box center [123, 246] width 80 height 22
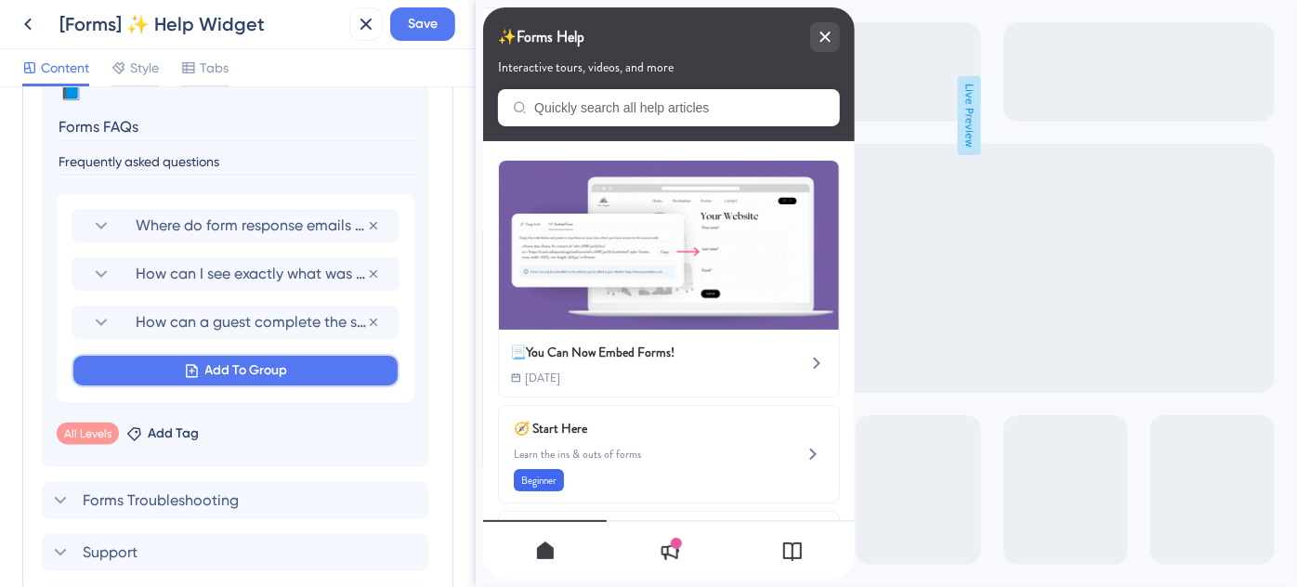
click at [220, 363] on span "Add To Group" at bounding box center [246, 370] width 83 height 22
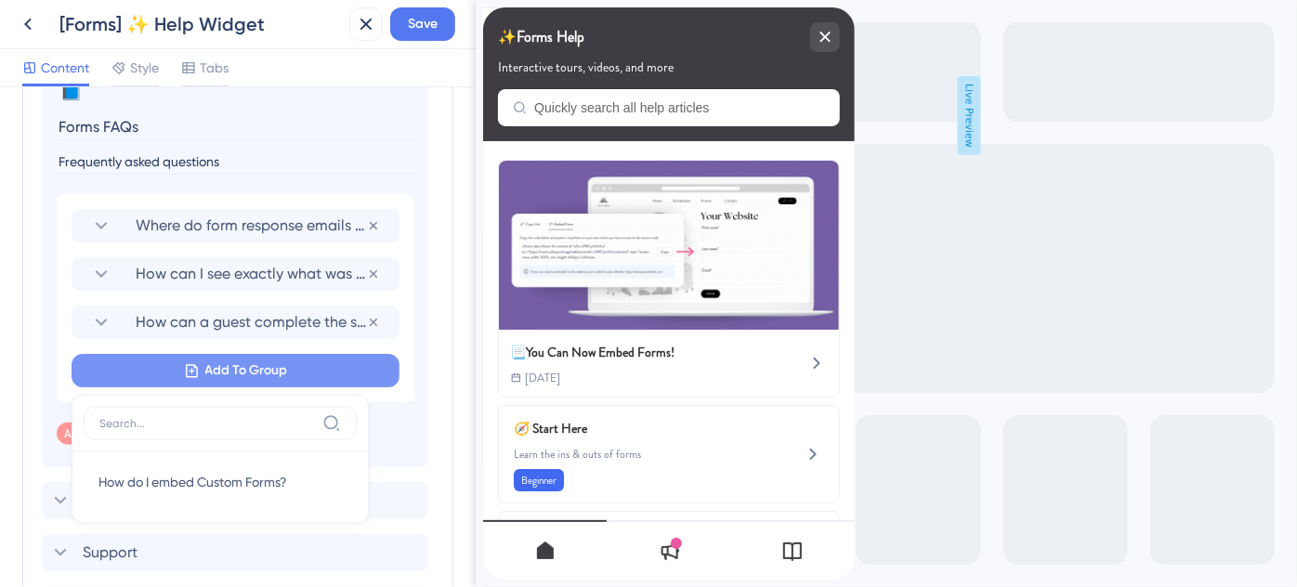
scroll to position [1193, 0]
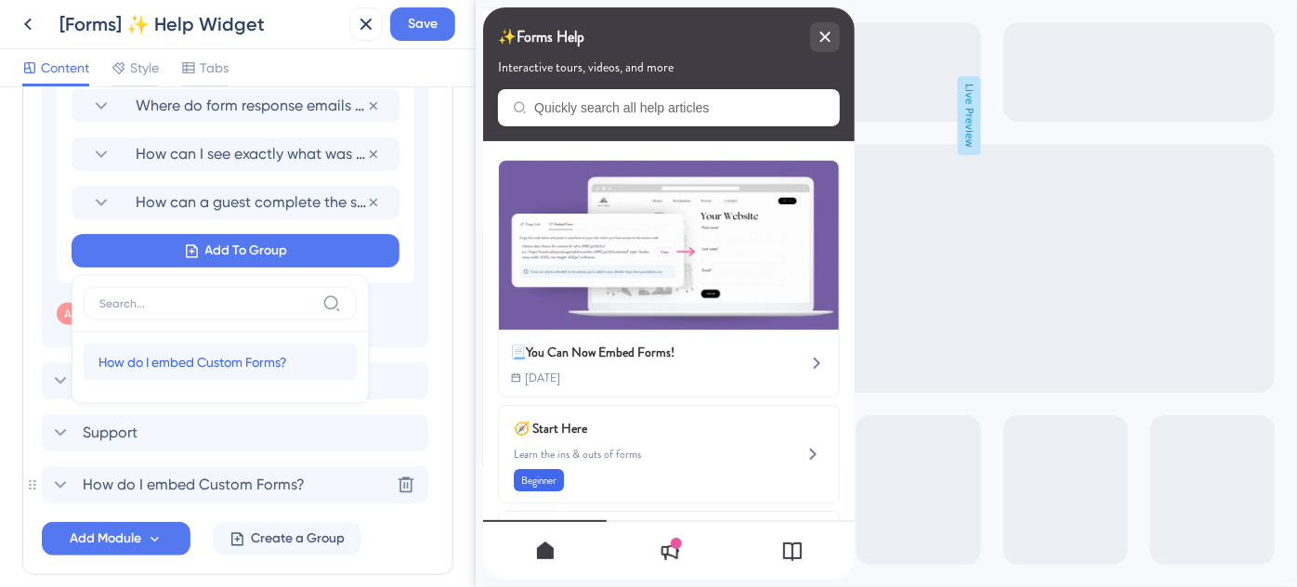
click at [213, 360] on span "How do I embed Custom Forms?" at bounding box center [192, 362] width 189 height 22
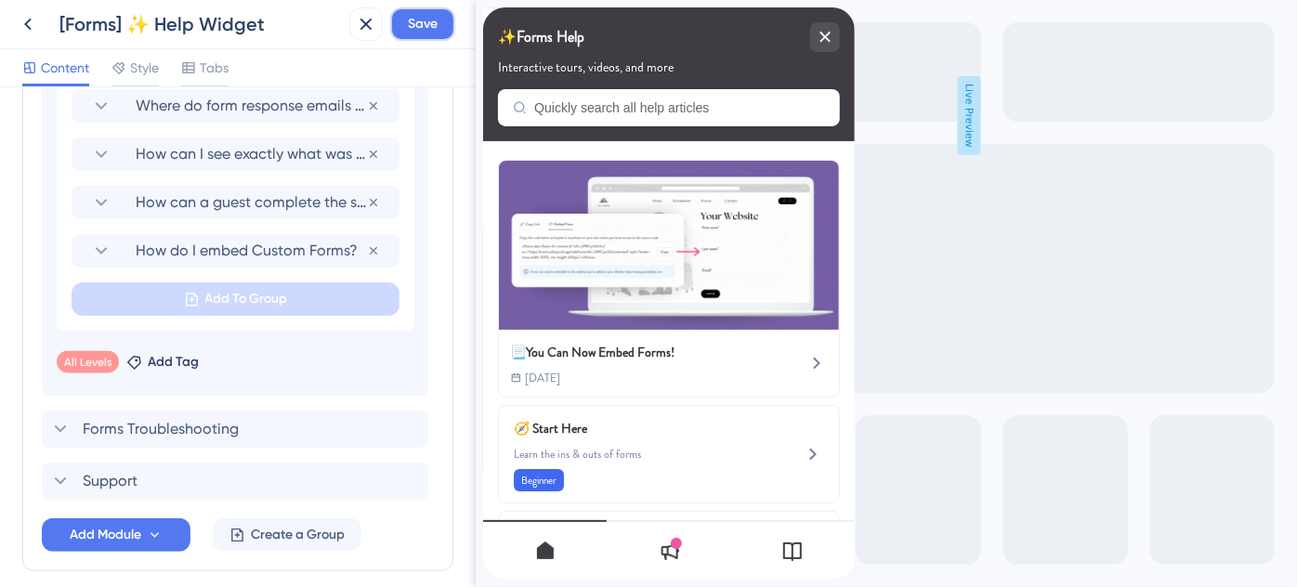
click at [422, 30] on span "Save" at bounding box center [423, 24] width 30 height 22
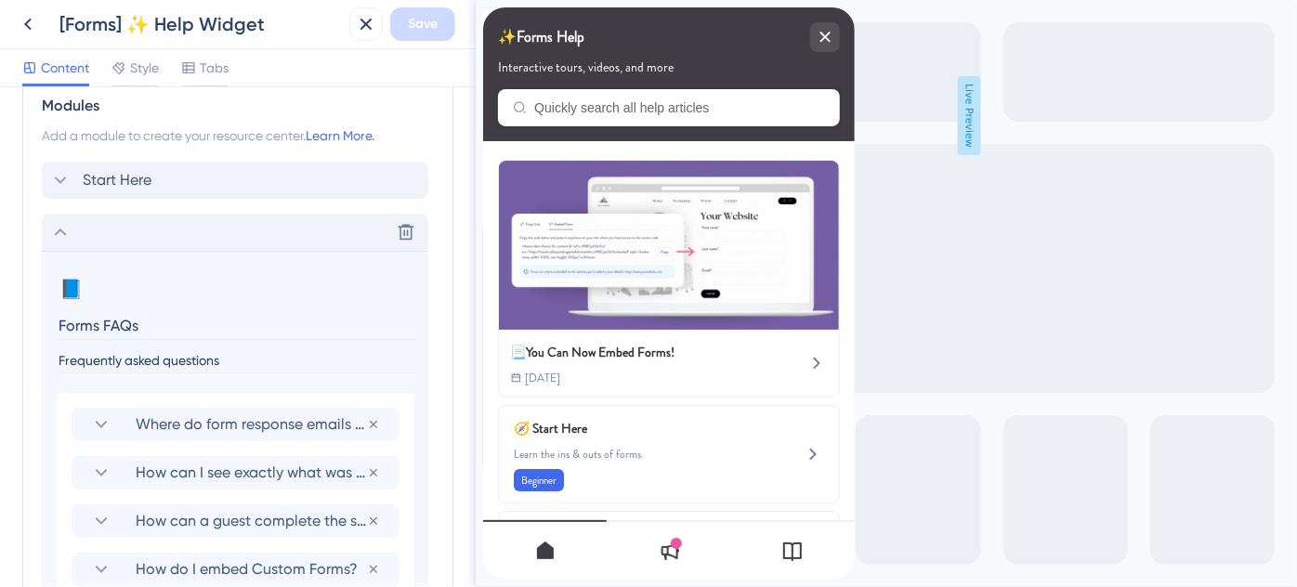
scroll to position [849, 0]
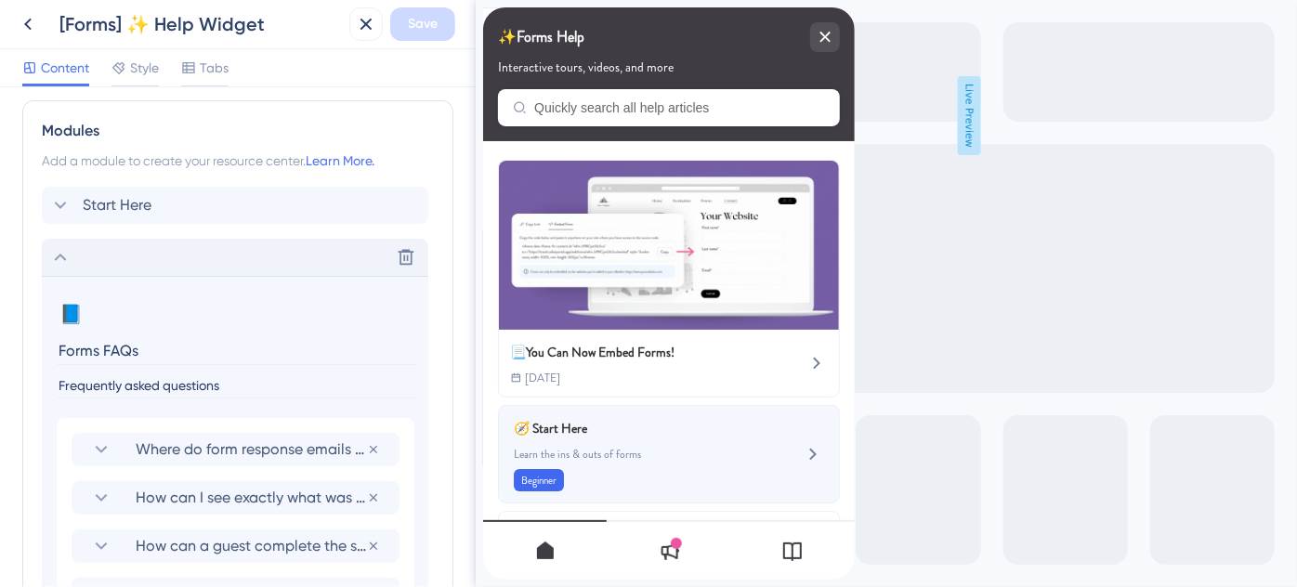
click at [613, 447] on span "Learn the ins & outs of forms" at bounding box center [637, 454] width 248 height 15
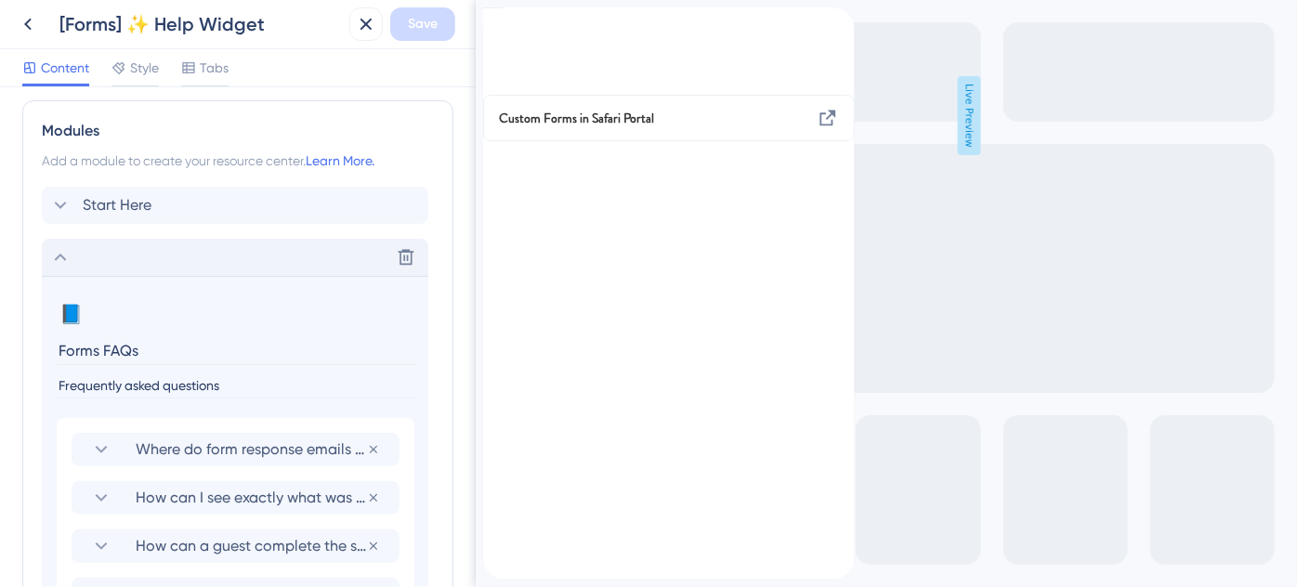
click at [496, 23] on icon "back to header" at bounding box center [489, 15] width 13 height 15
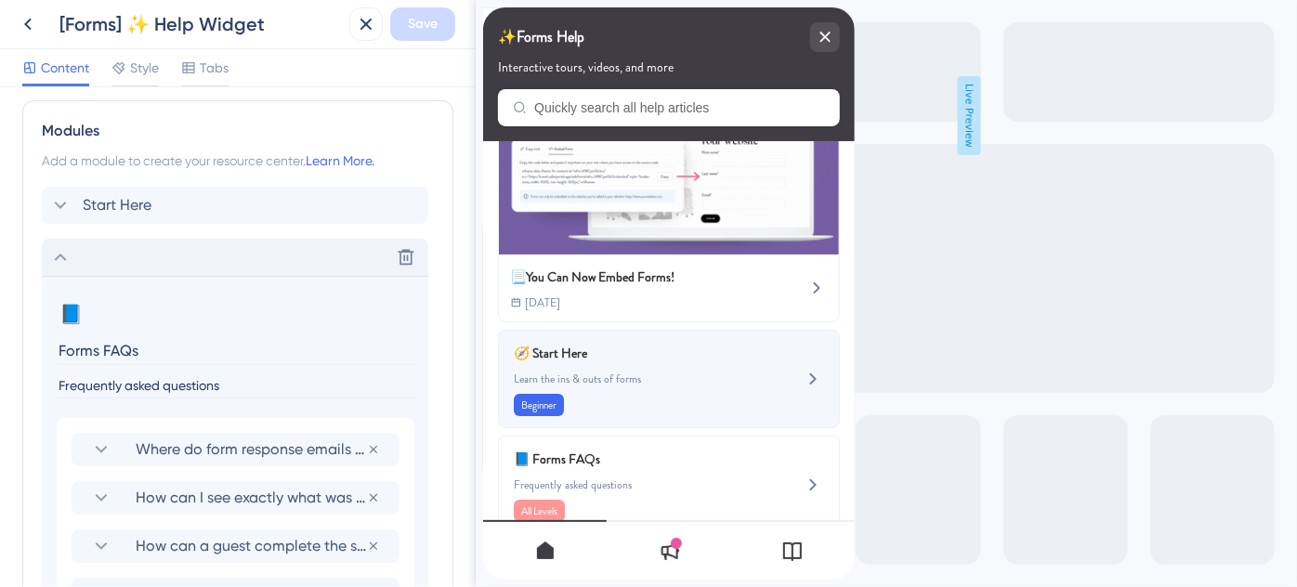
scroll to position [84, 0]
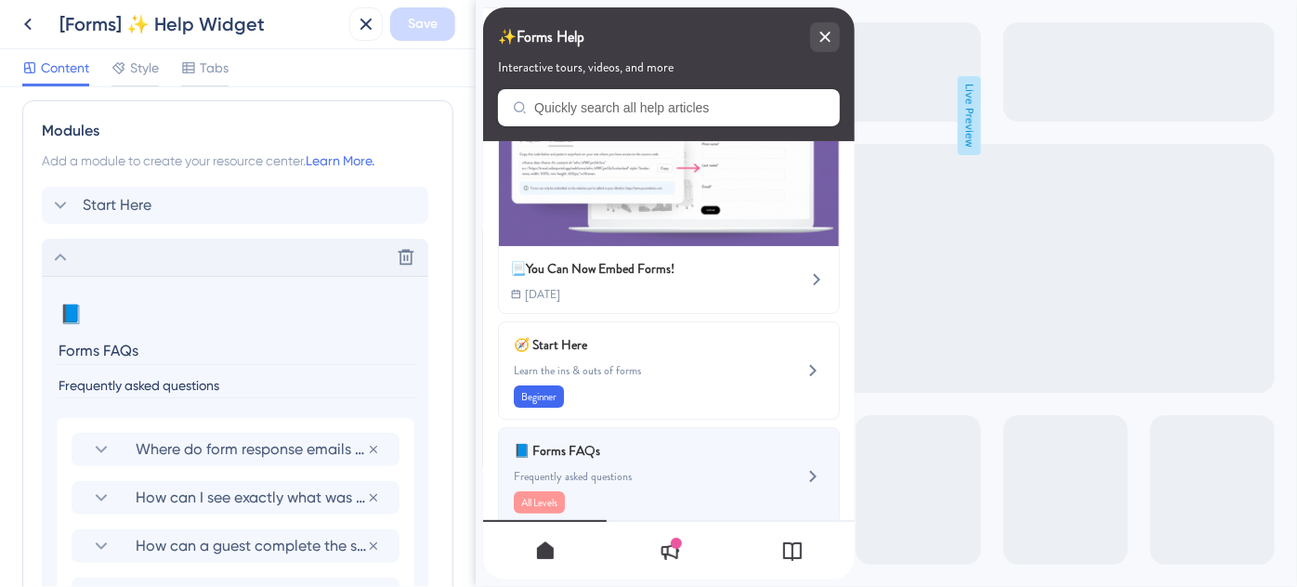
click at [618, 450] on span "📘 Forms FAQs" at bounding box center [622, 450] width 218 height 22
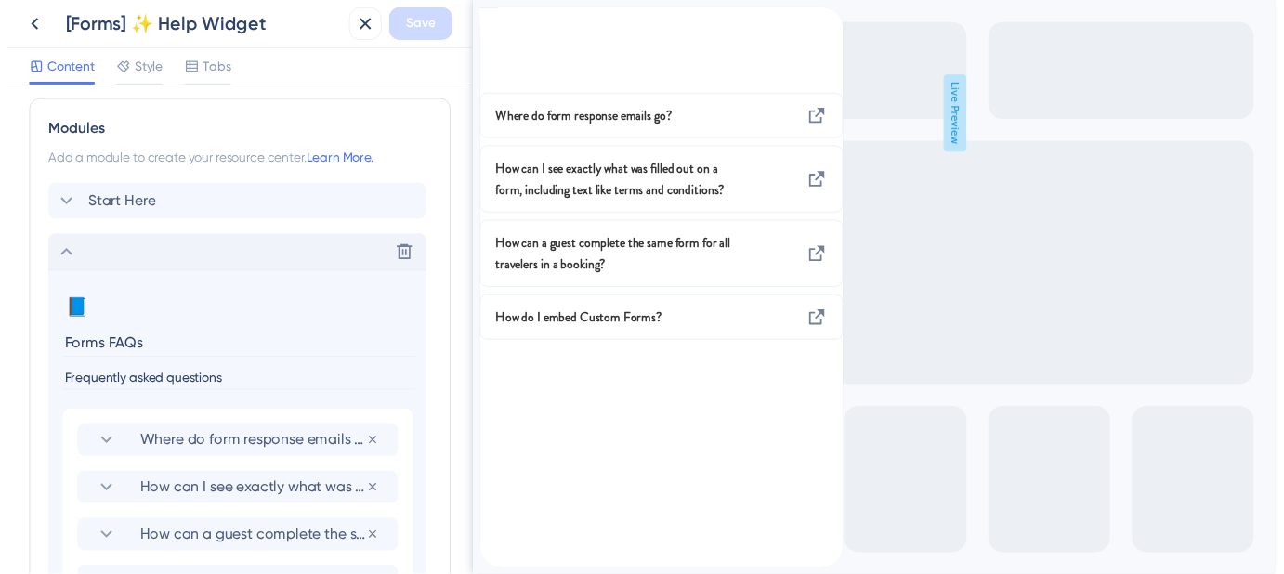
scroll to position [0, 0]
click at [497, 23] on icon "back to header" at bounding box center [489, 15] width 15 height 15
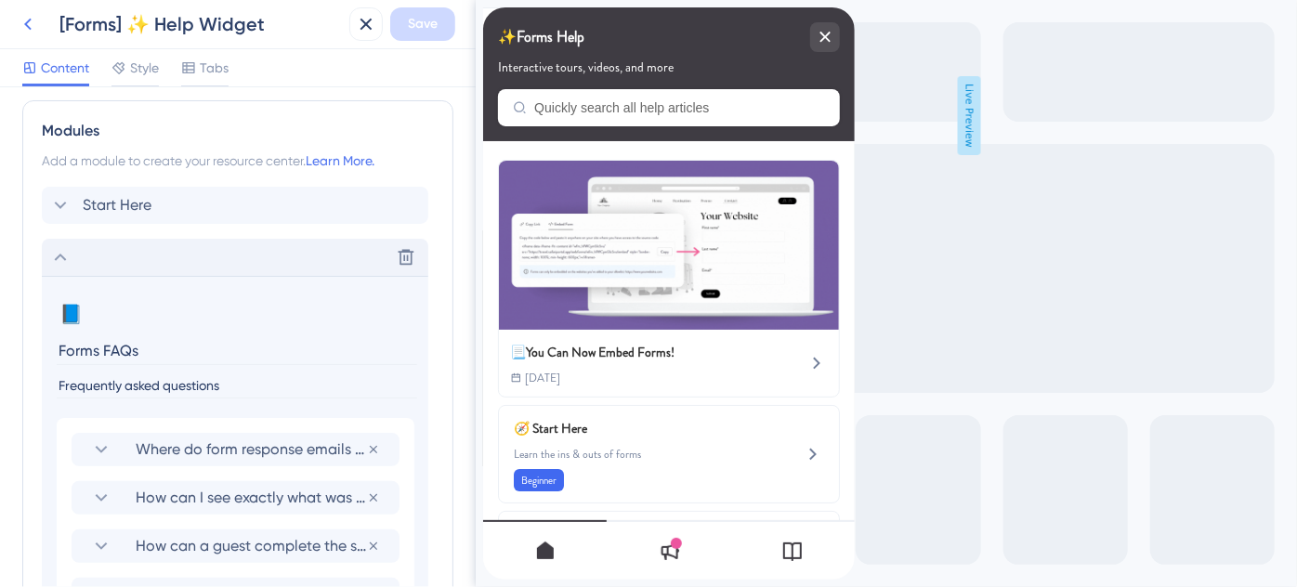
click at [28, 22] on icon at bounding box center [28, 24] width 22 height 22
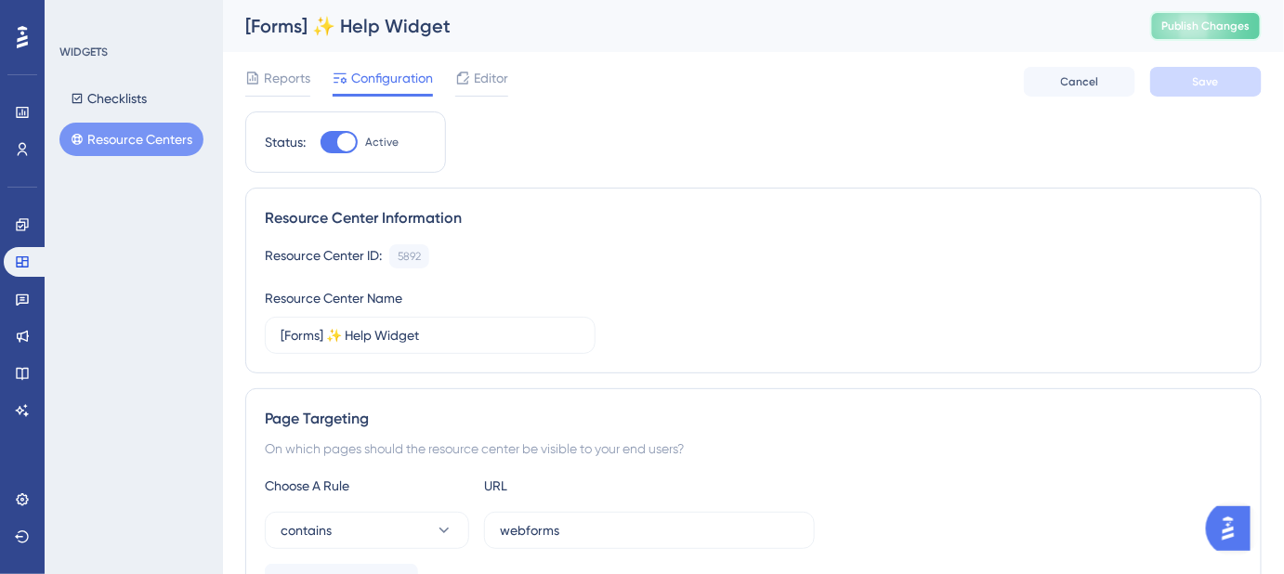
click at [1223, 29] on span "Publish Changes" at bounding box center [1205, 26] width 89 height 15
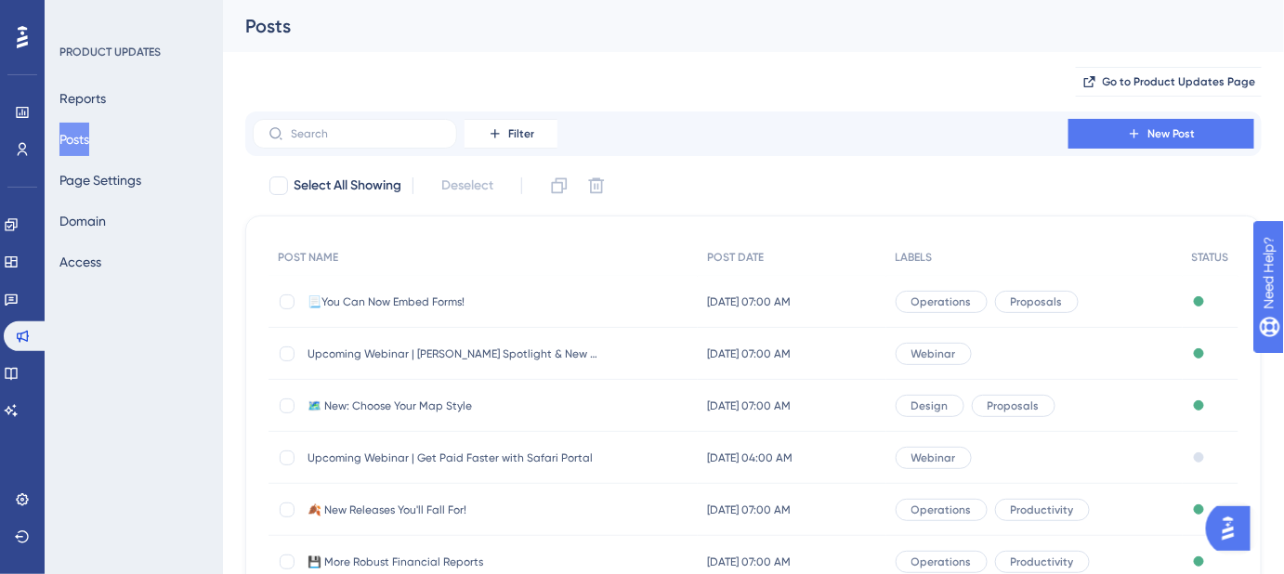
click at [452, 301] on span "📃You Can Now Embed Forms!" at bounding box center [455, 301] width 297 height 15
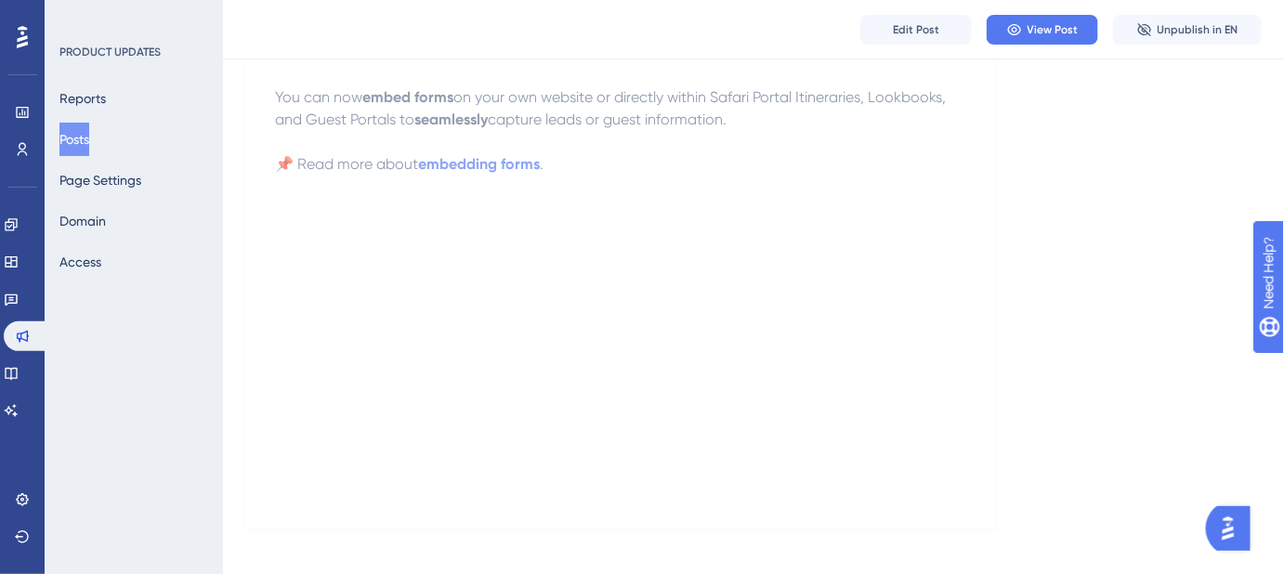
scroll to position [688, 0]
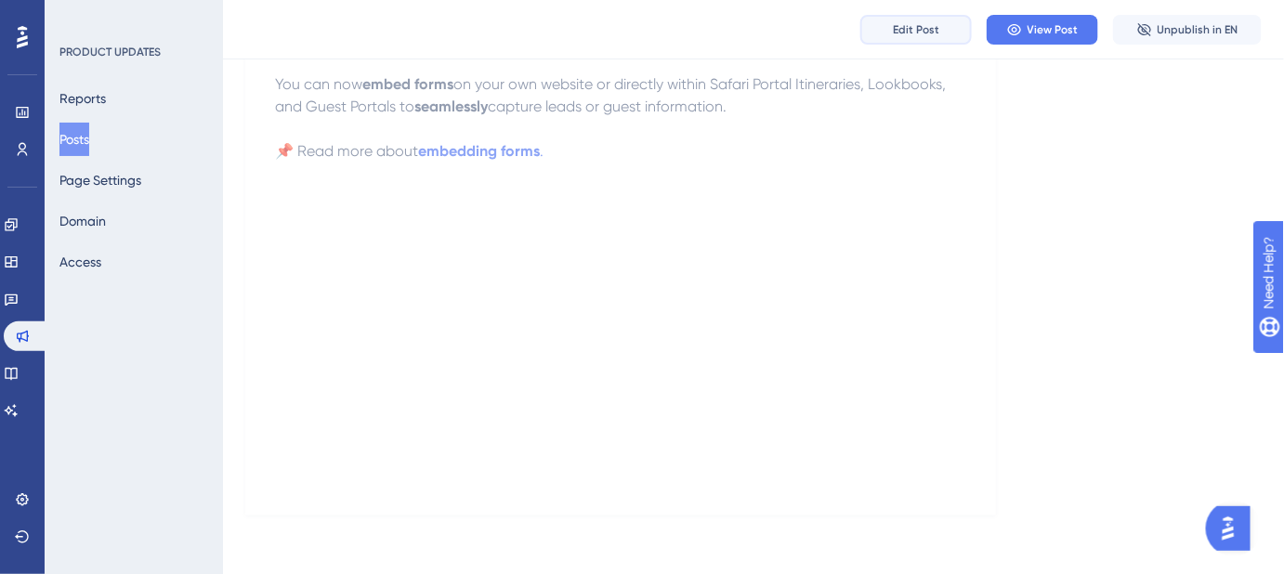
click at [911, 31] on span "Edit Post" at bounding box center [916, 29] width 46 height 15
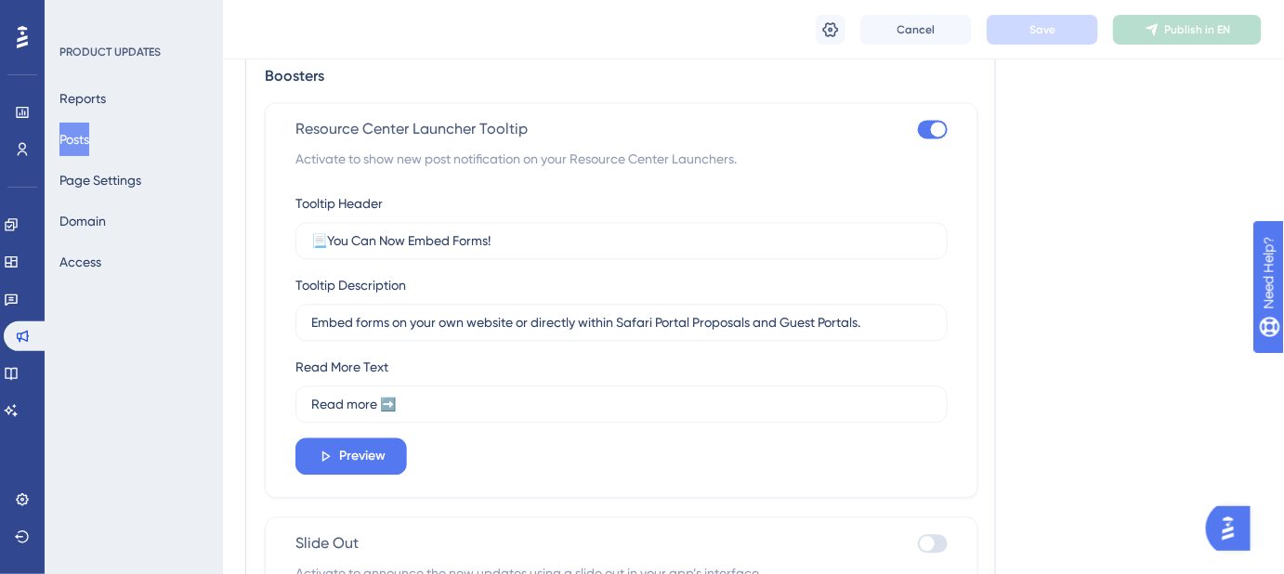
scroll to position [1333, 0]
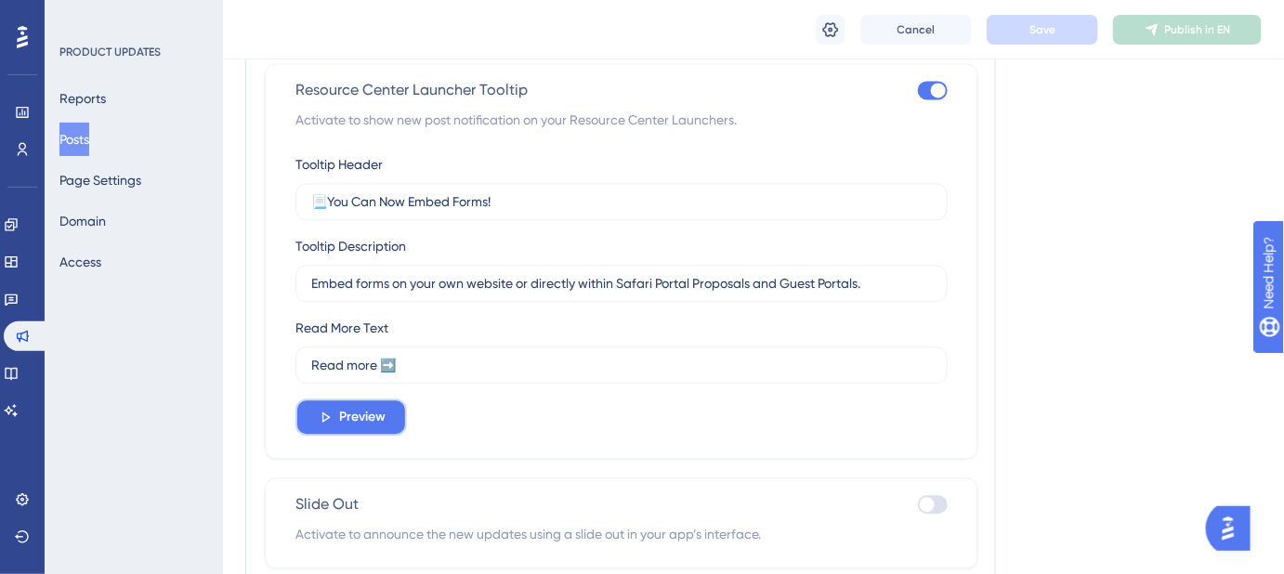
click at [372, 412] on span "Preview" at bounding box center [362, 417] width 46 height 22
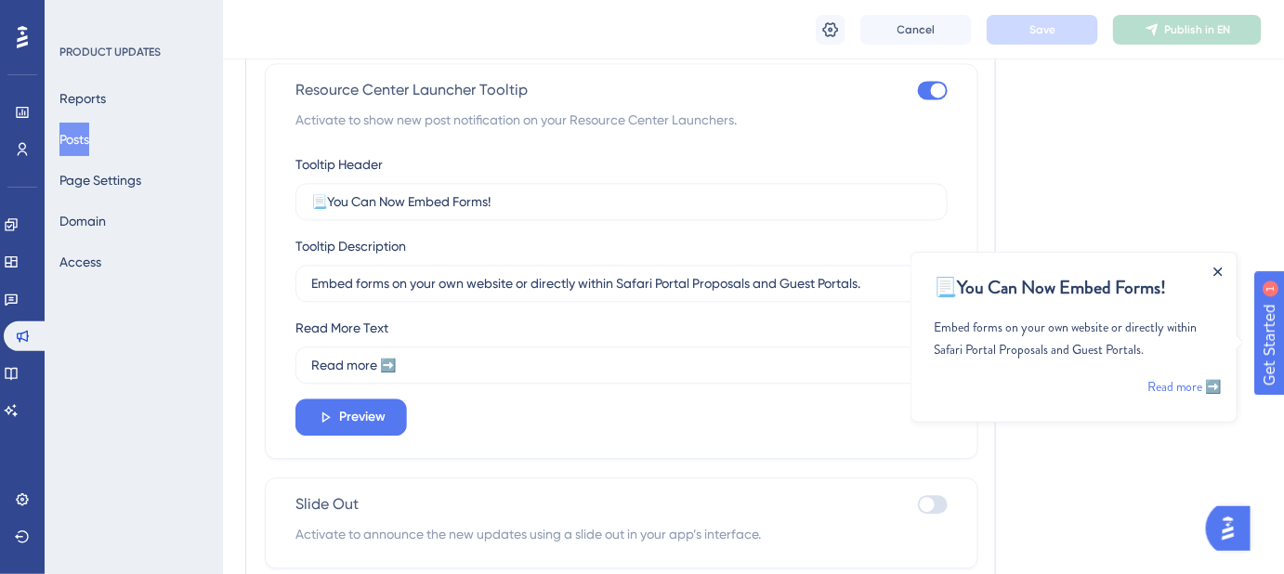
click at [1221, 268] on icon "Close Announcement" at bounding box center [1216, 271] width 9 height 9
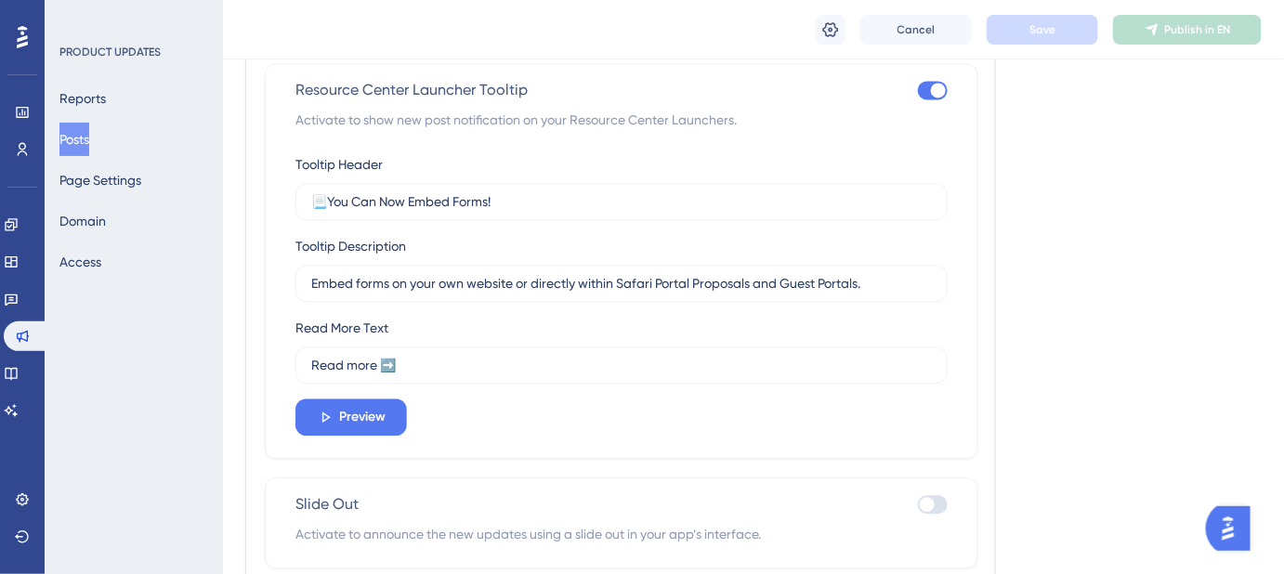
scroll to position [1418, 0]
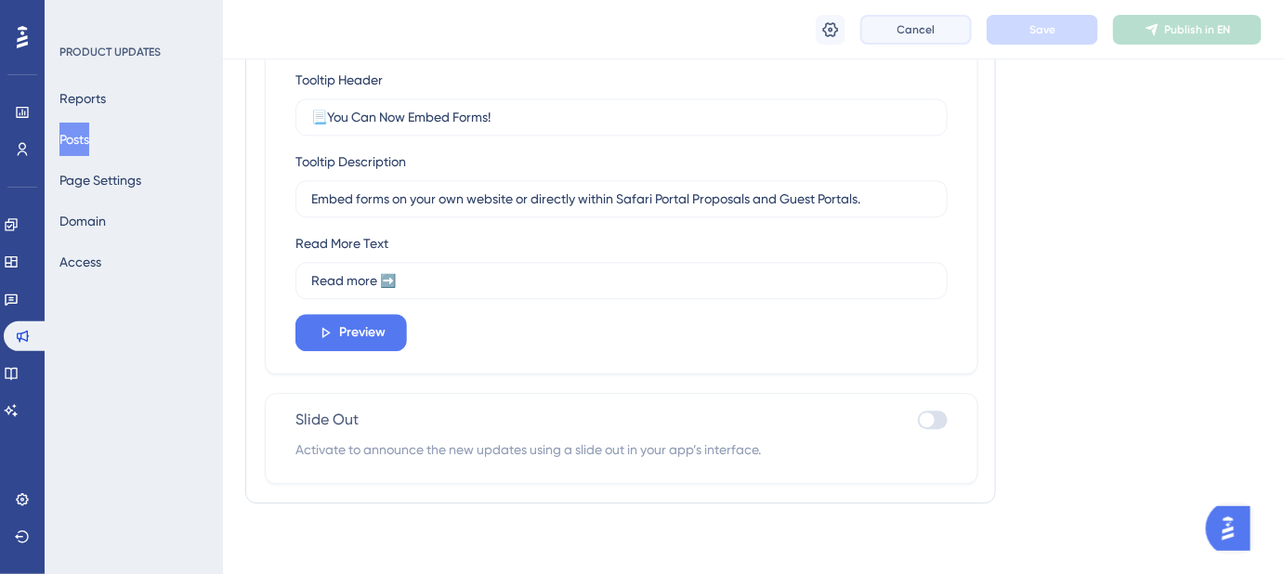
click at [921, 35] on span "Cancel" at bounding box center [916, 29] width 38 height 15
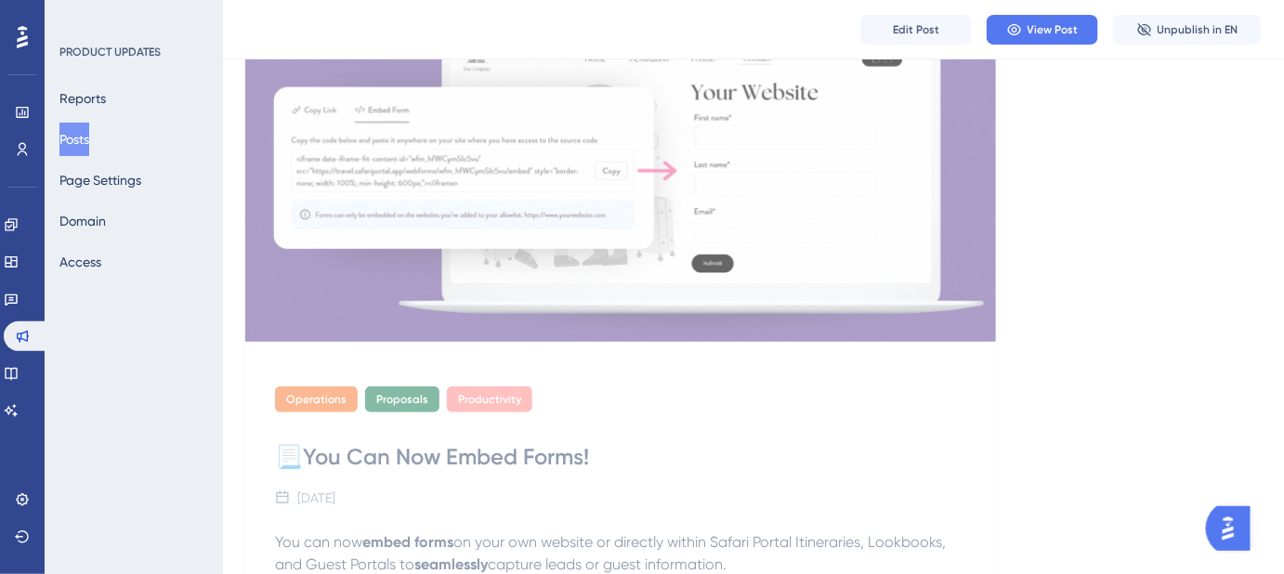
scroll to position [0, 0]
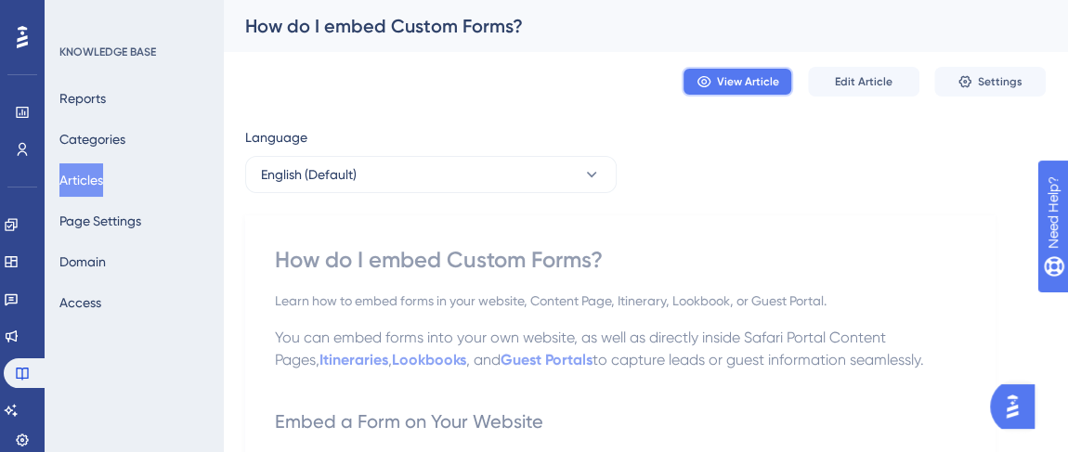
click at [746, 86] on span "View Article" at bounding box center [748, 81] width 62 height 15
